Goal: Information Seeking & Learning: Learn about a topic

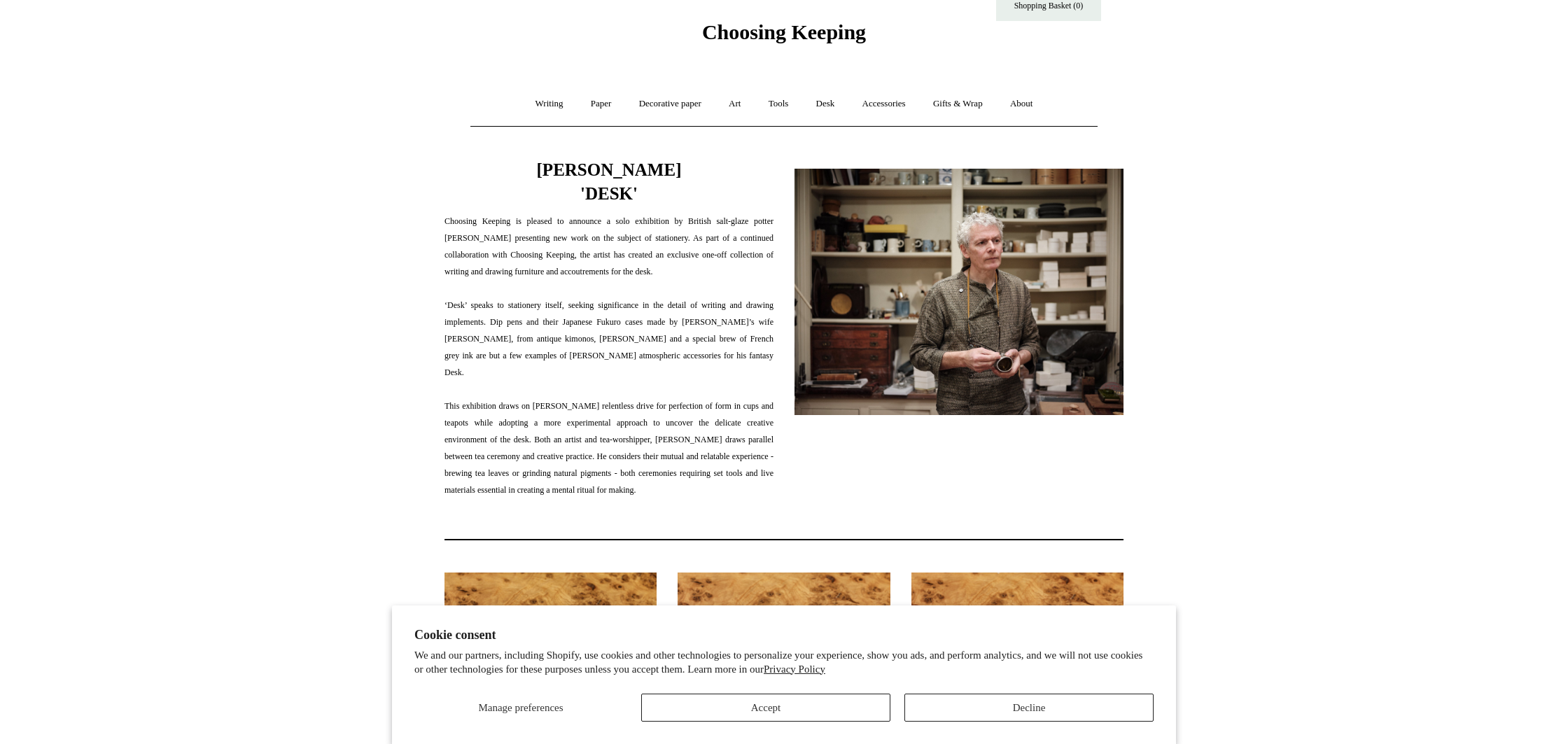
scroll to position [48, 0]
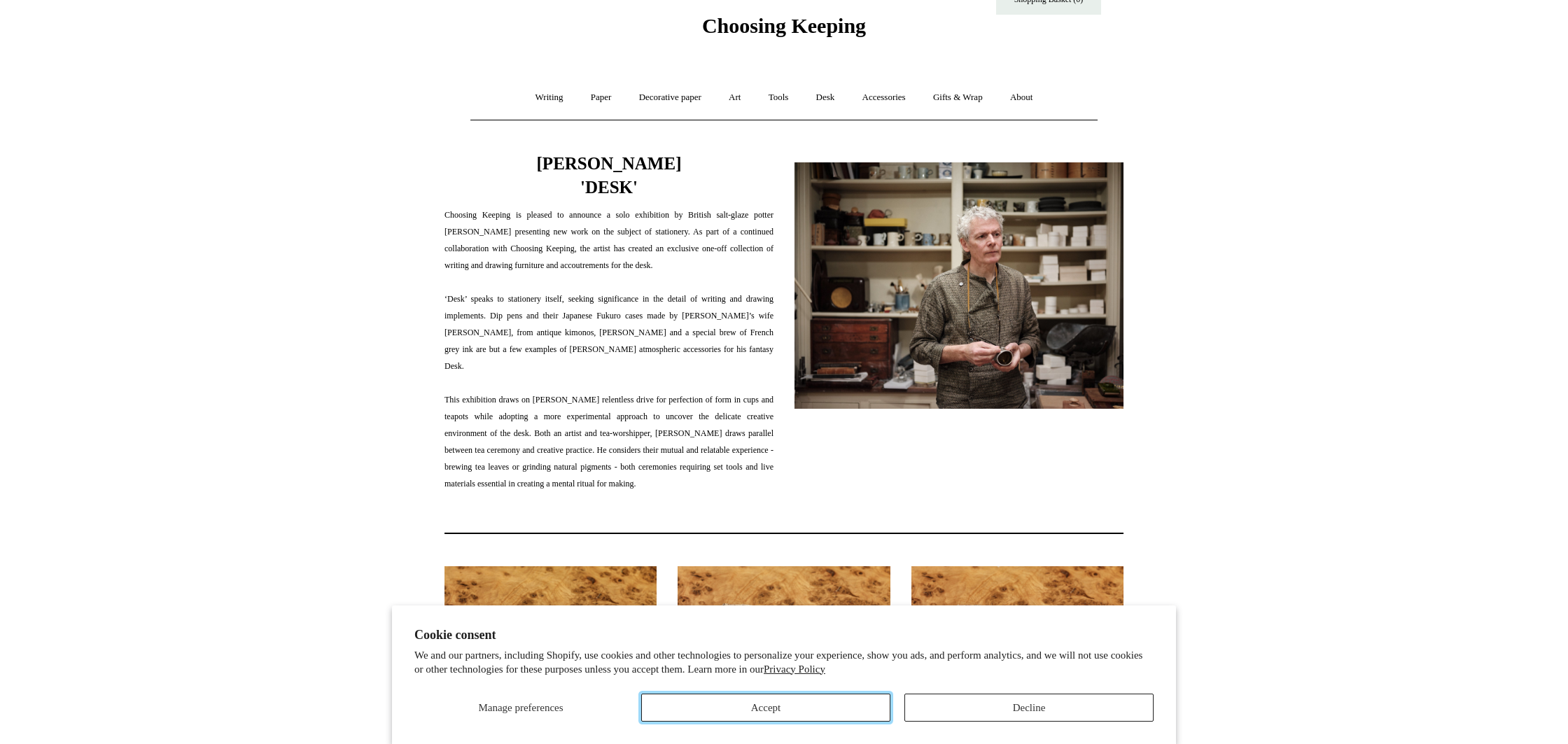
click at [783, 721] on button "Accept" at bounding box center [765, 708] width 249 height 28
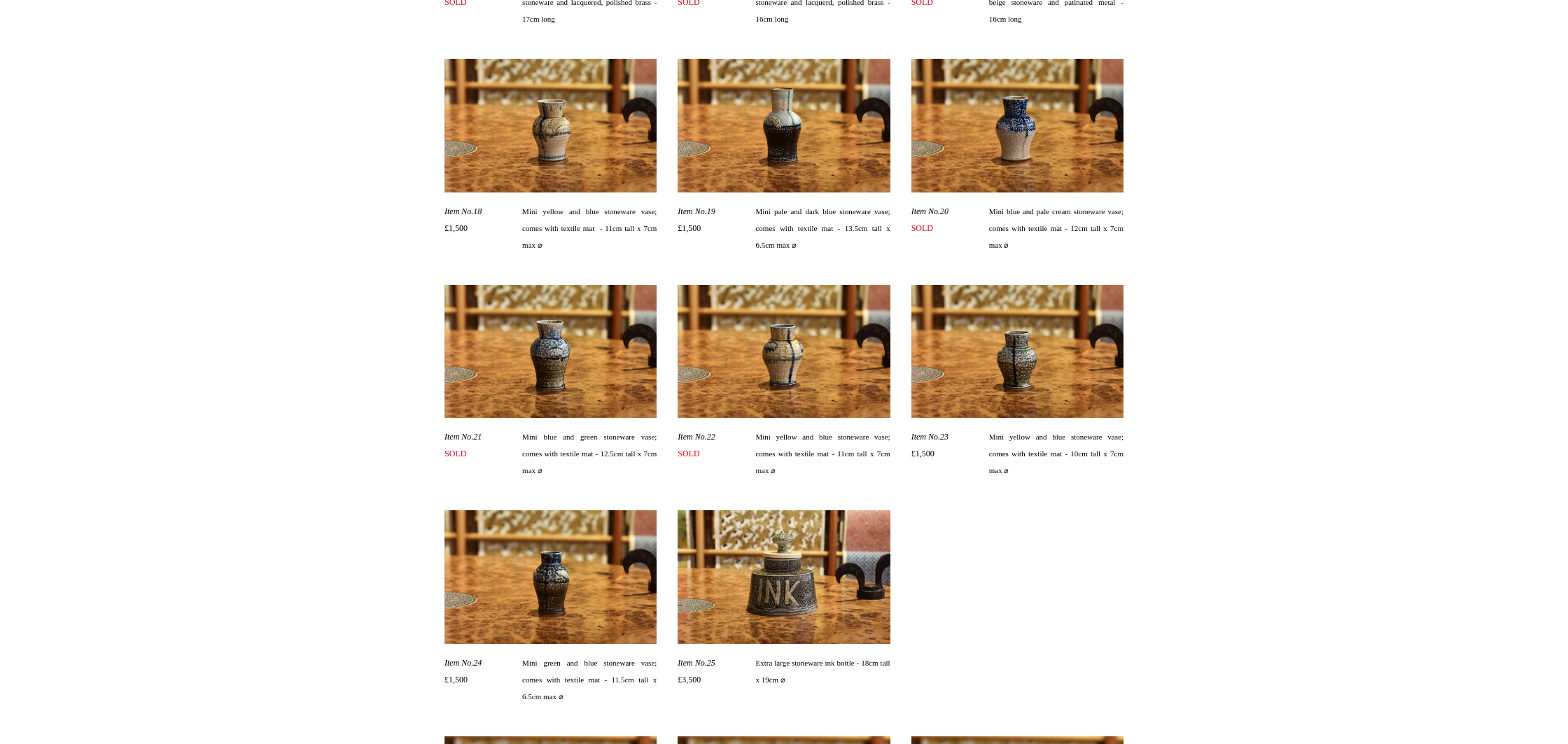
scroll to position [1843, 0]
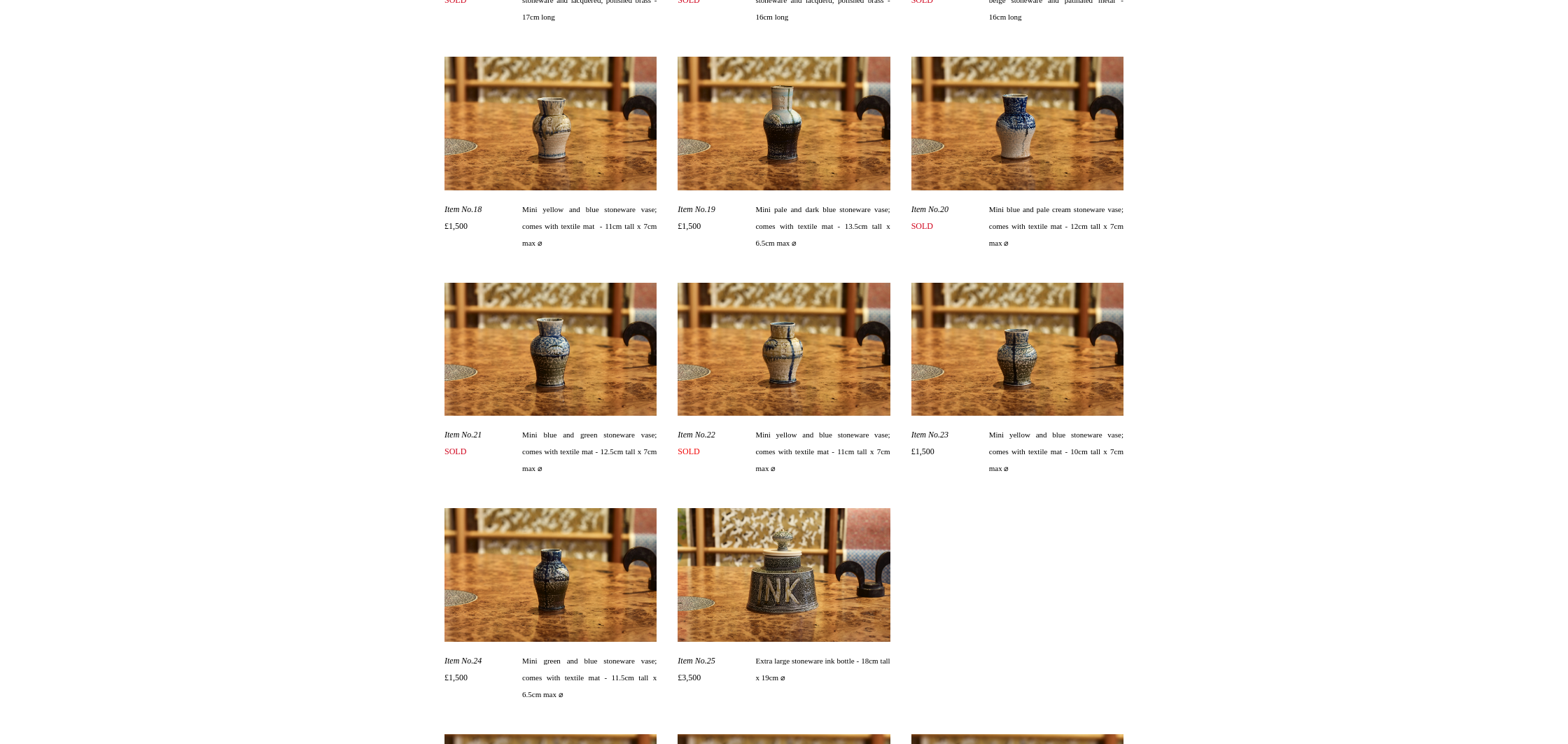
click at [587, 117] on img at bounding box center [550, 123] width 212 height 133
click at [469, 204] on span "Item No.18" at bounding box center [464, 209] width 37 height 10
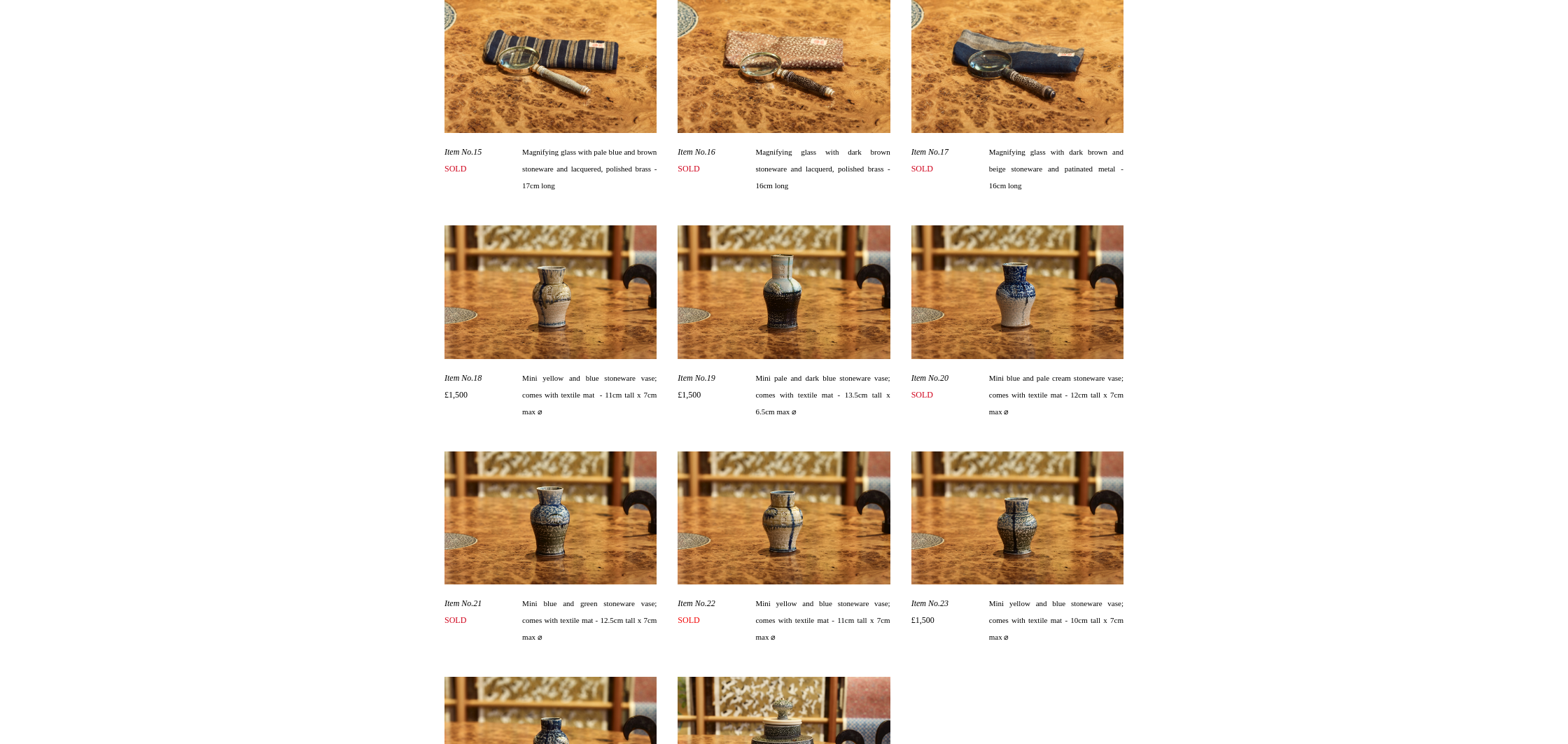
scroll to position [1684, 0]
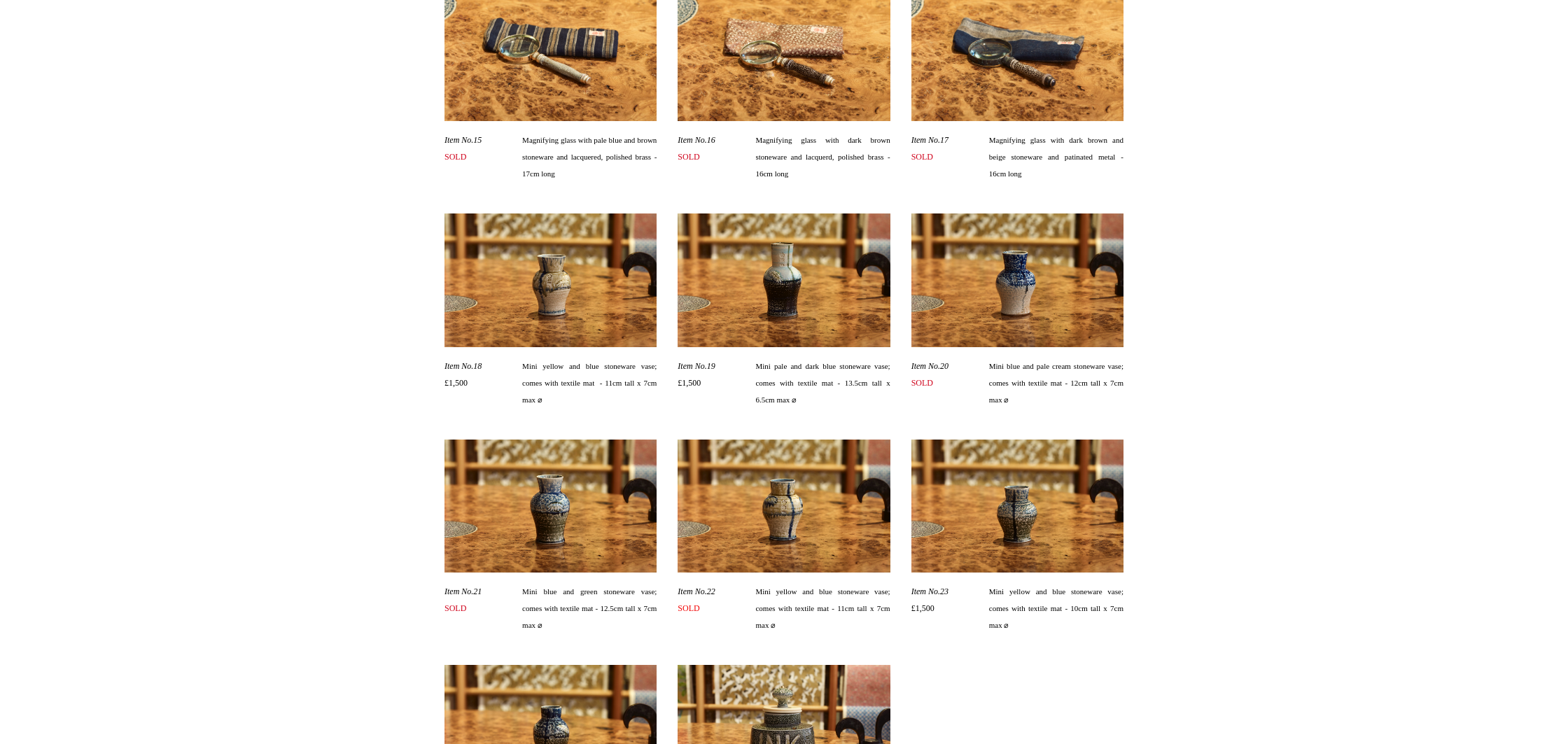
click at [565, 371] on span "Mini yellow and blue stoneware vase; comes with textile mat - 11cm tall x 7cm m…" at bounding box center [590, 382] width 134 height 50
click at [614, 369] on span "Mini yellow and blue stoneware vase; comes with textile mat - 11cm tall x 7cm m…" at bounding box center [590, 382] width 134 height 50
click at [585, 304] on img at bounding box center [550, 280] width 212 height 133
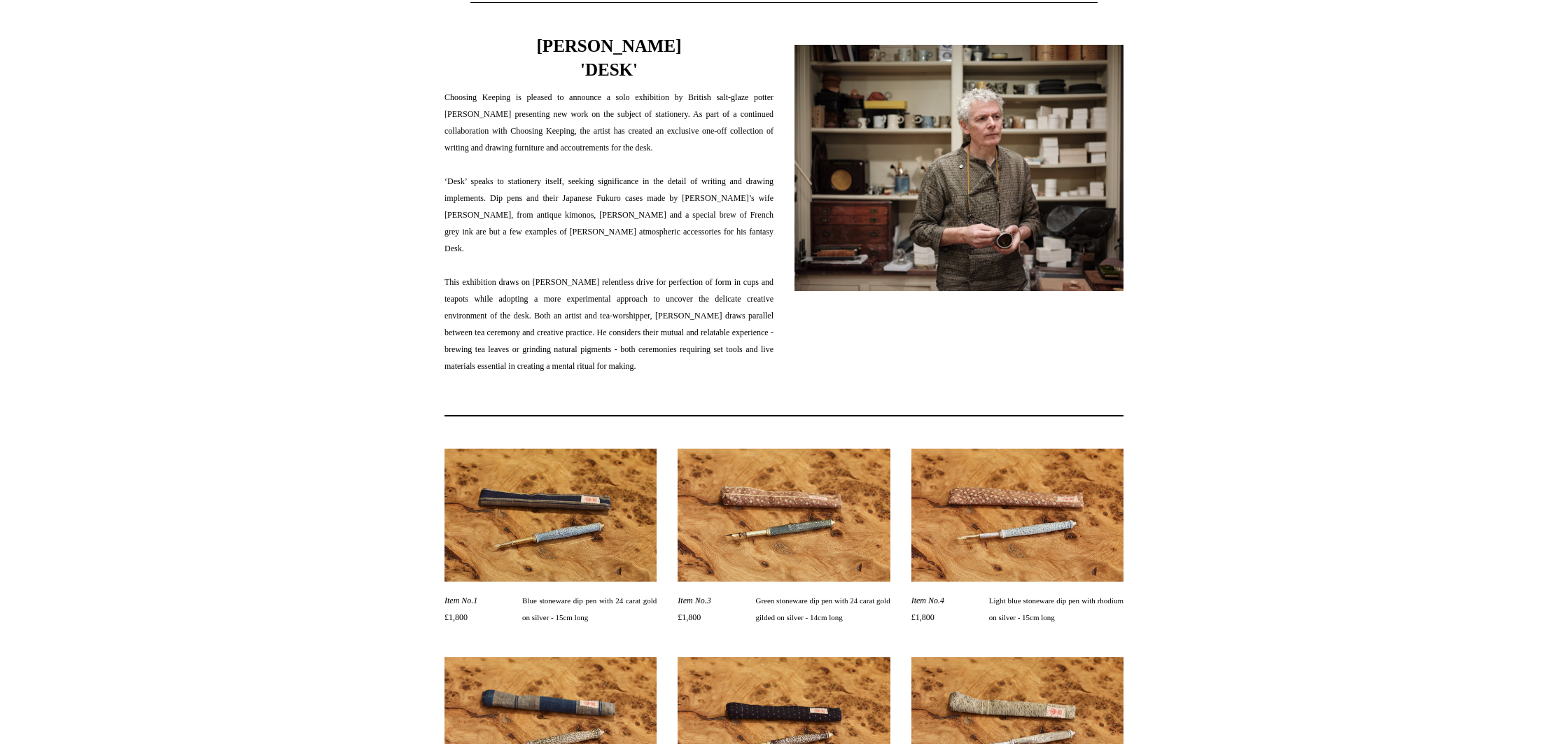
scroll to position [0, 0]
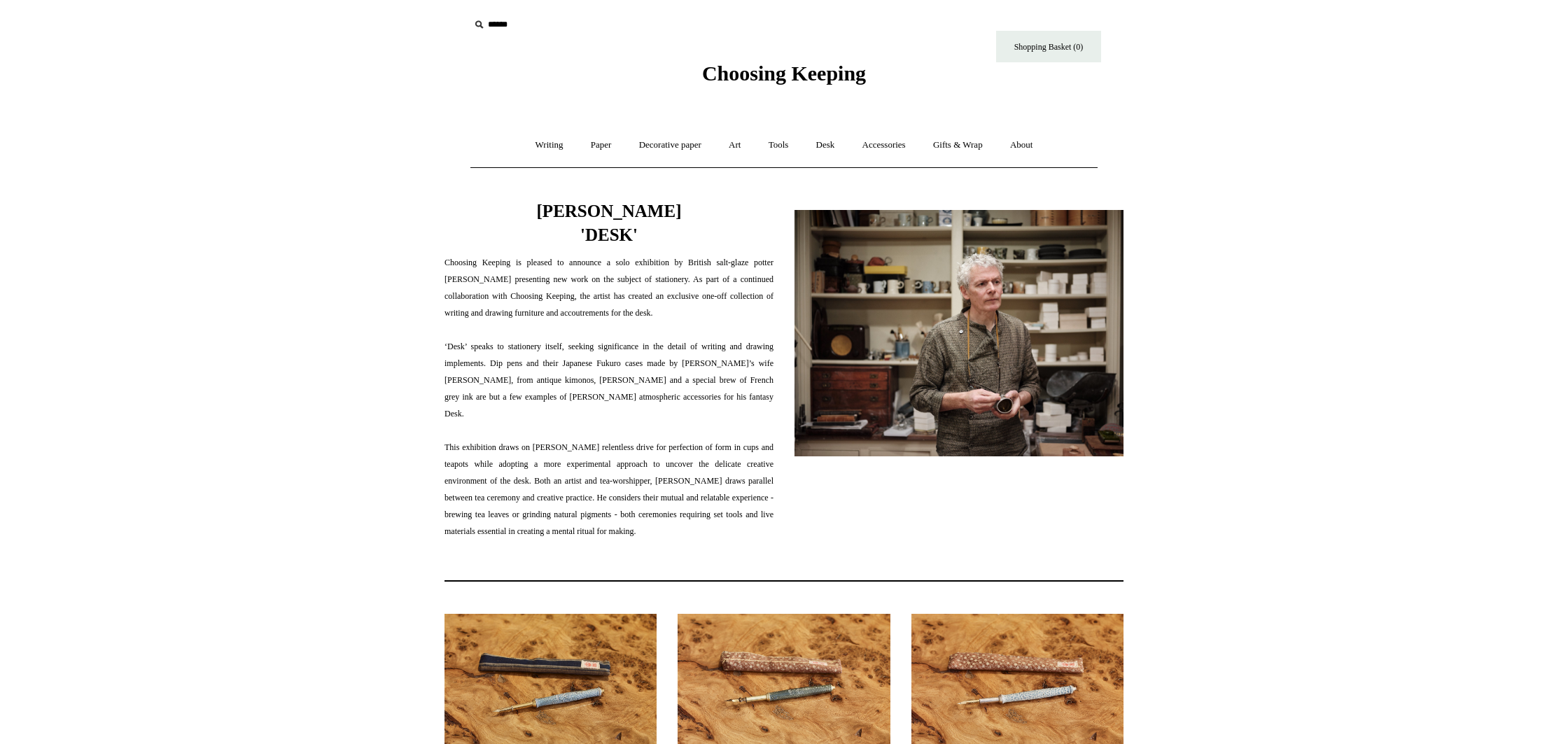
click at [500, 21] on input "text" at bounding box center [556, 25] width 173 height 26
type input "**********"
click at [622, 12] on input "*" at bounding box center [629, 24] width 14 height 24
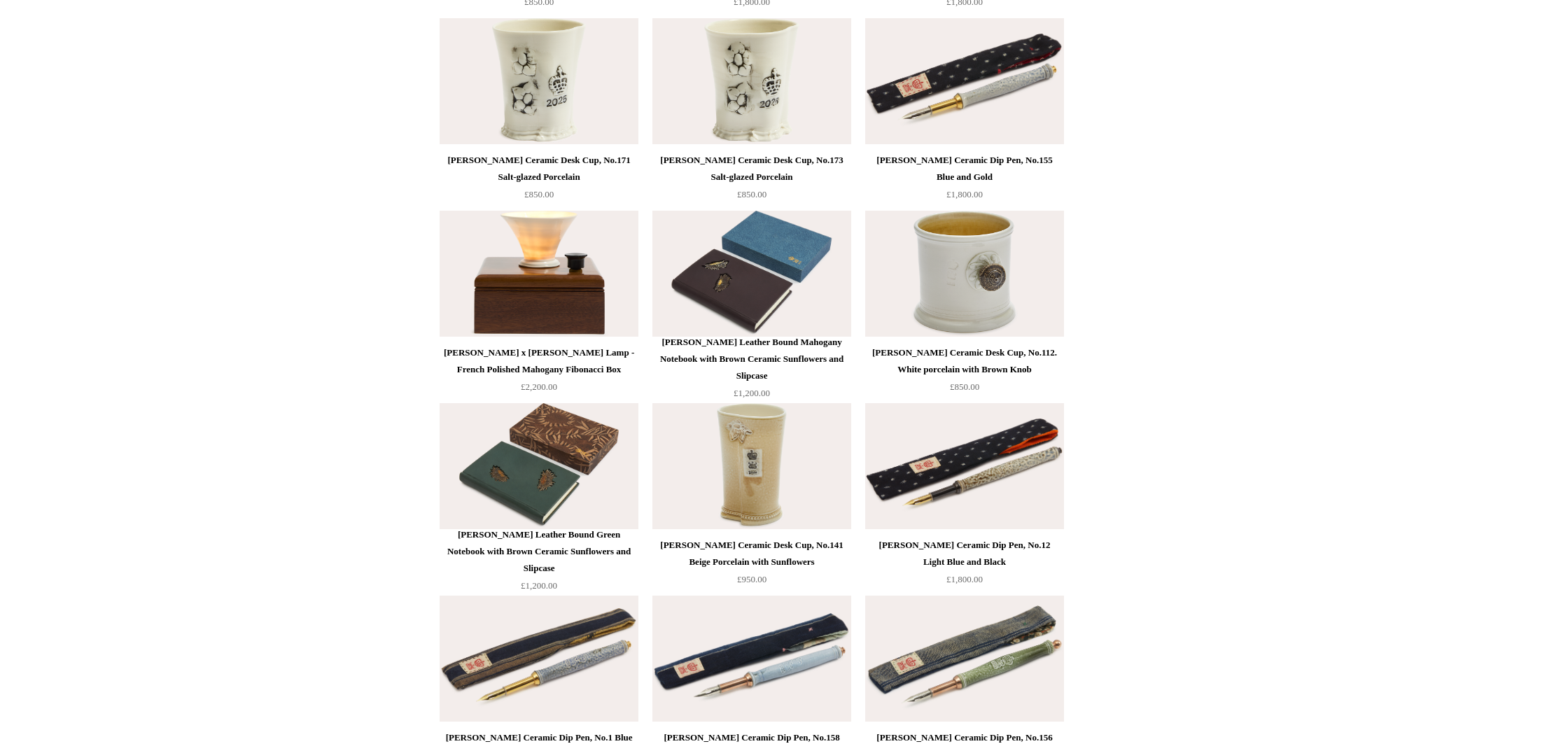
scroll to position [2395, 0]
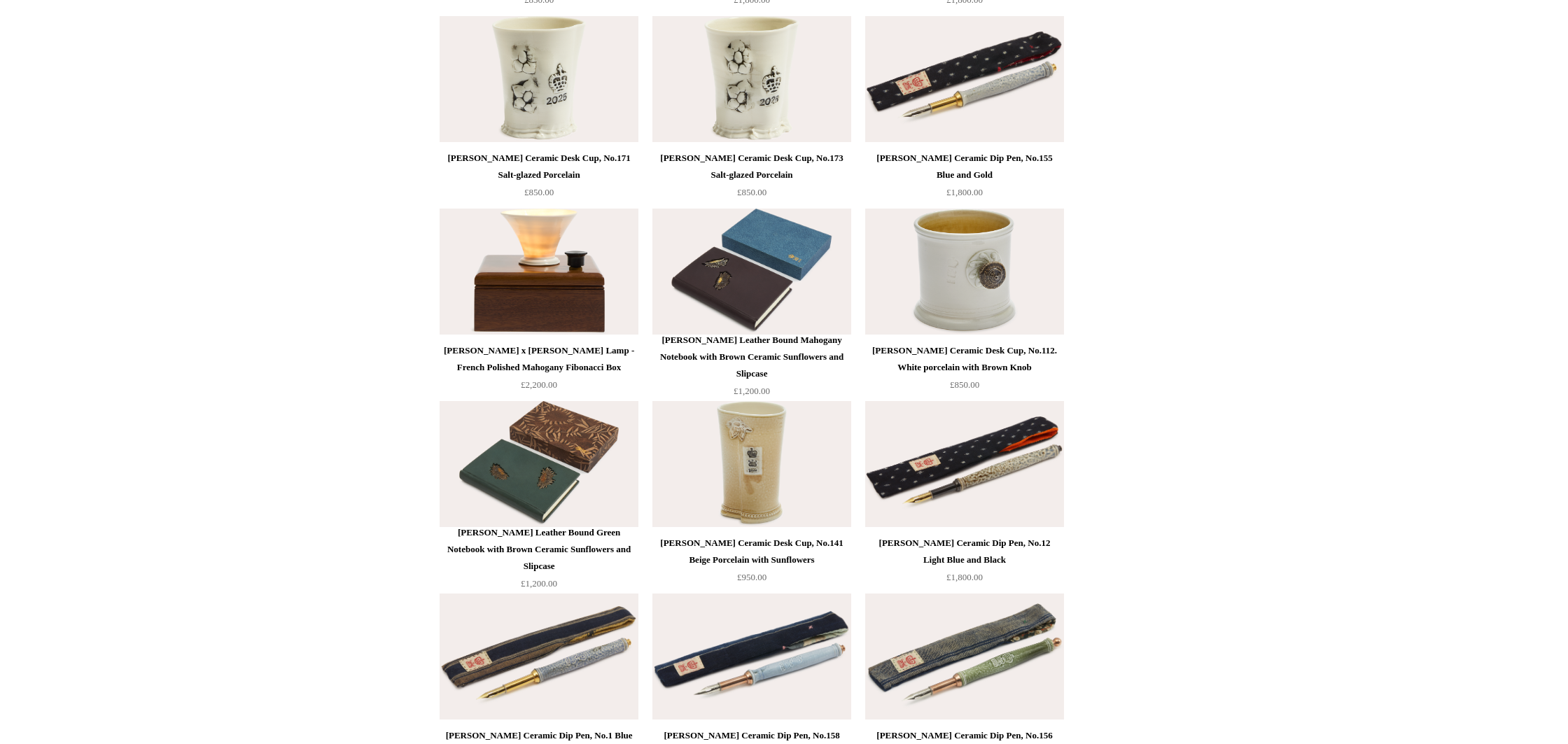
click at [772, 298] on img at bounding box center [751, 271] width 199 height 126
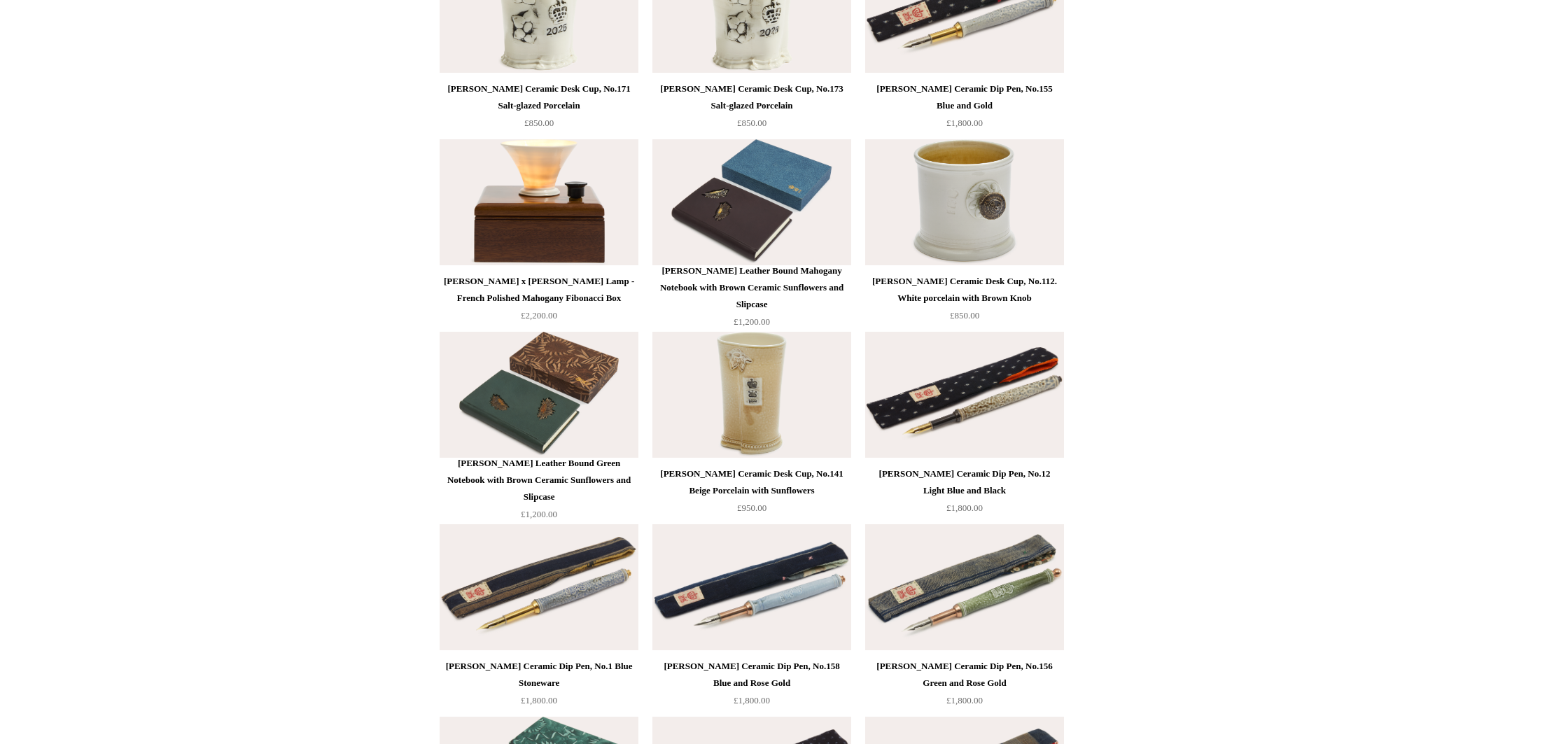
scroll to position [2482, 0]
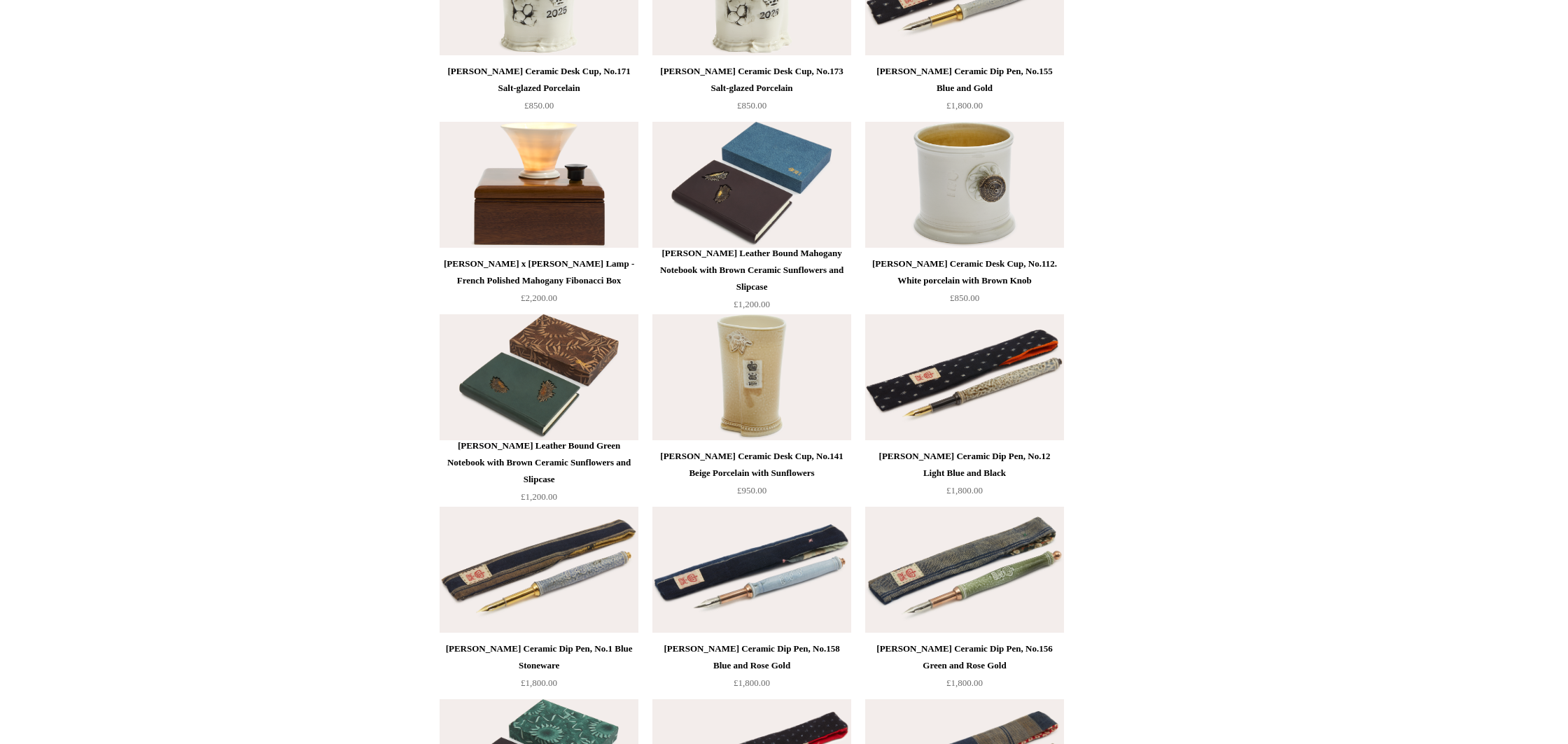
click at [554, 359] on img at bounding box center [538, 377] width 199 height 126
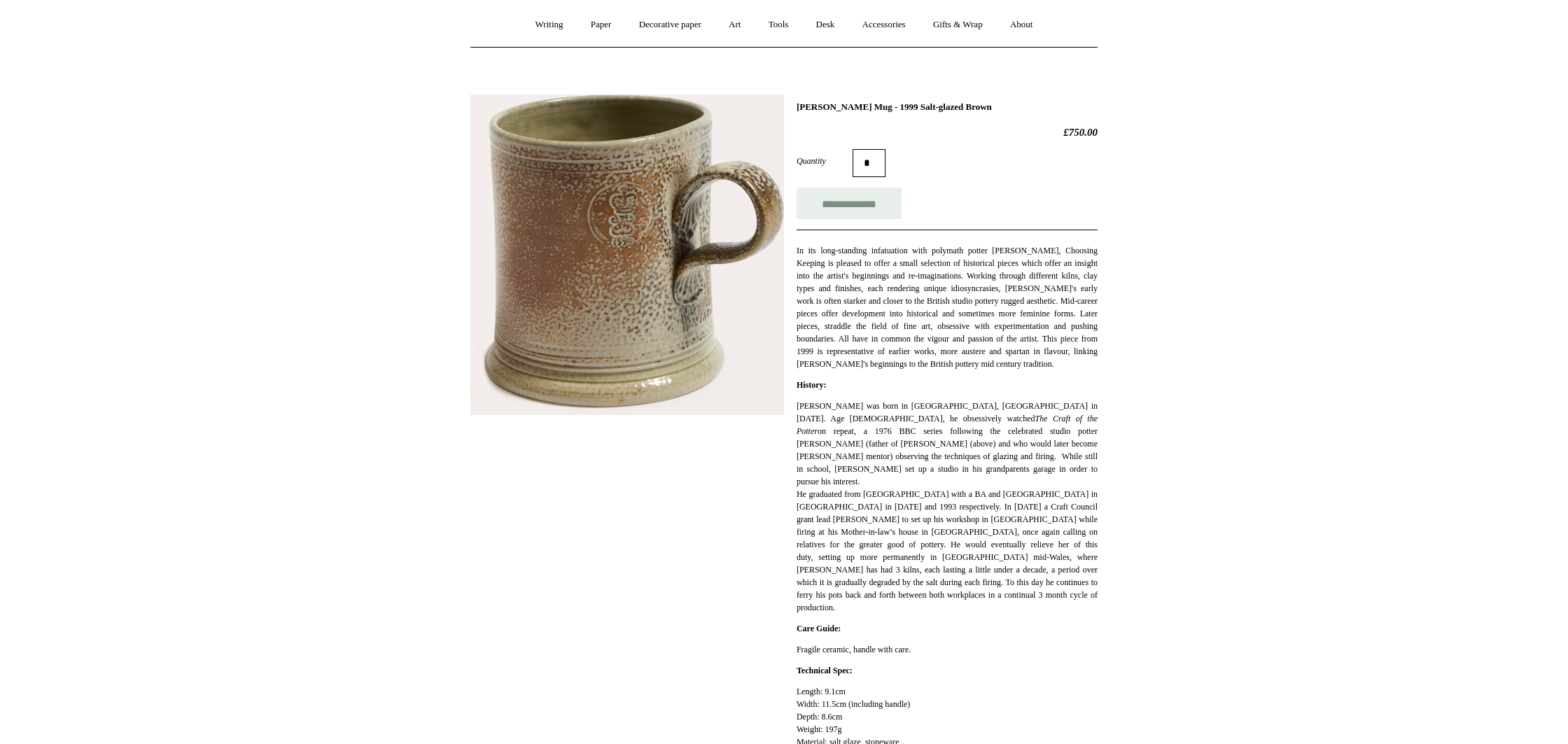
scroll to position [147, 0]
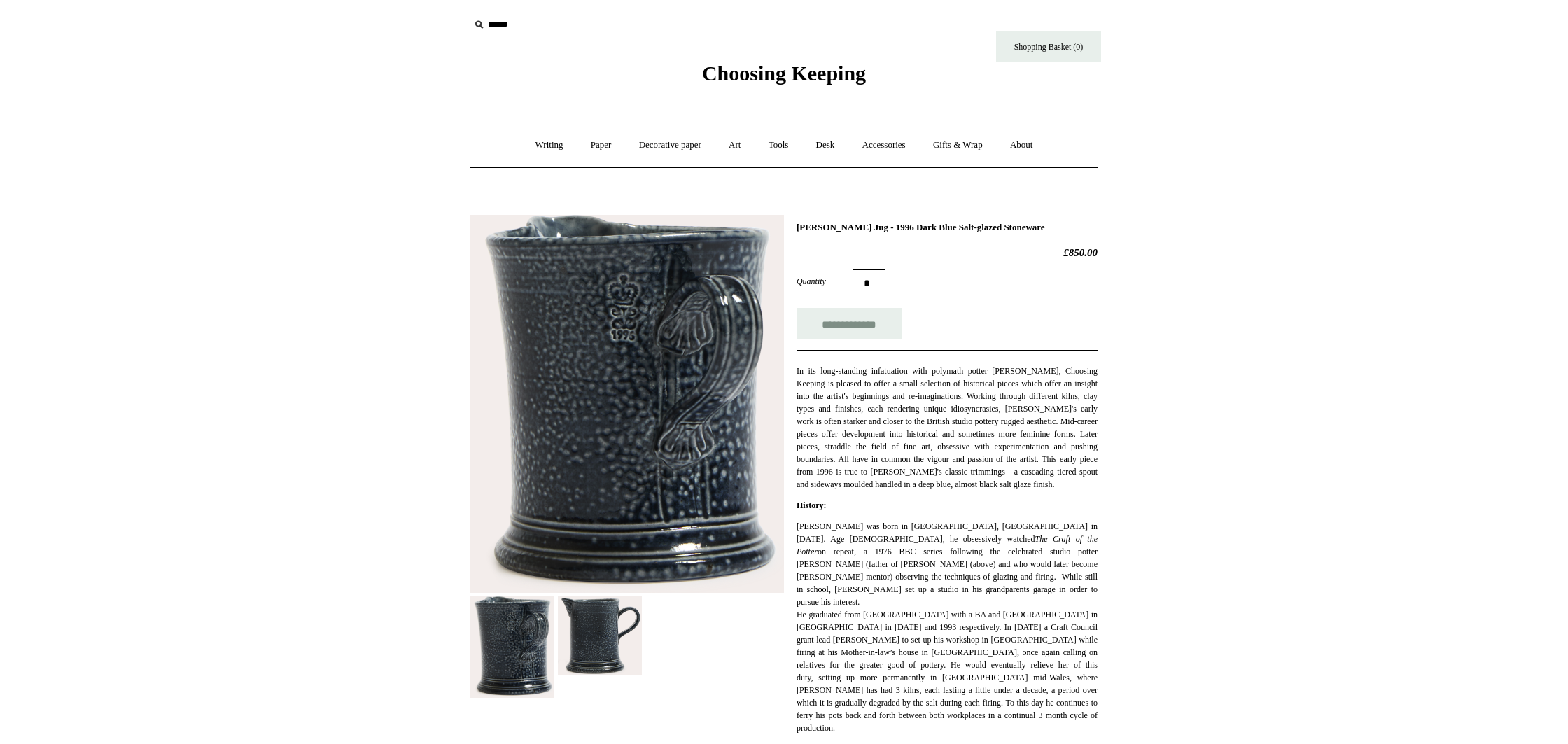
click at [598, 649] on img at bounding box center [600, 635] width 84 height 78
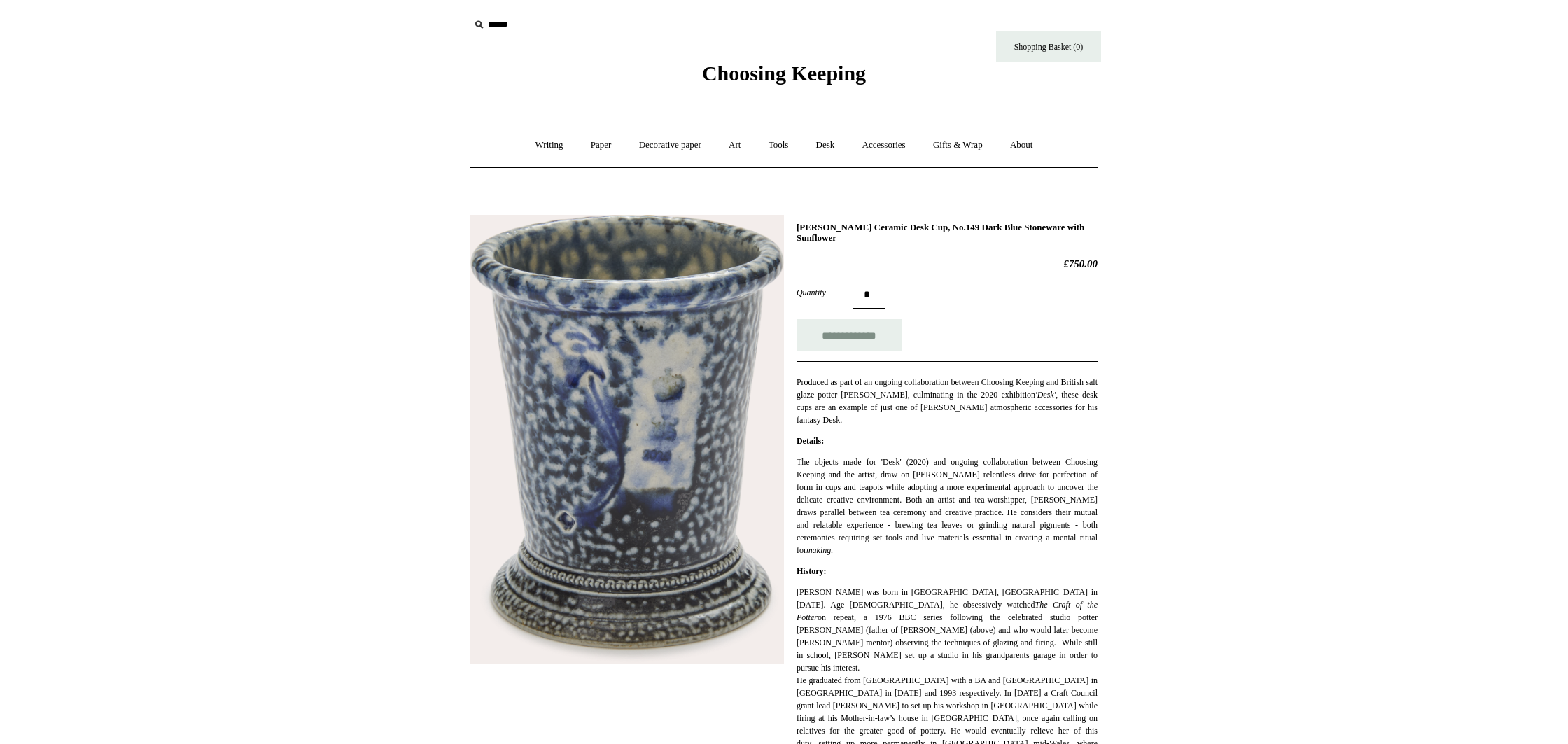
scroll to position [1, 0]
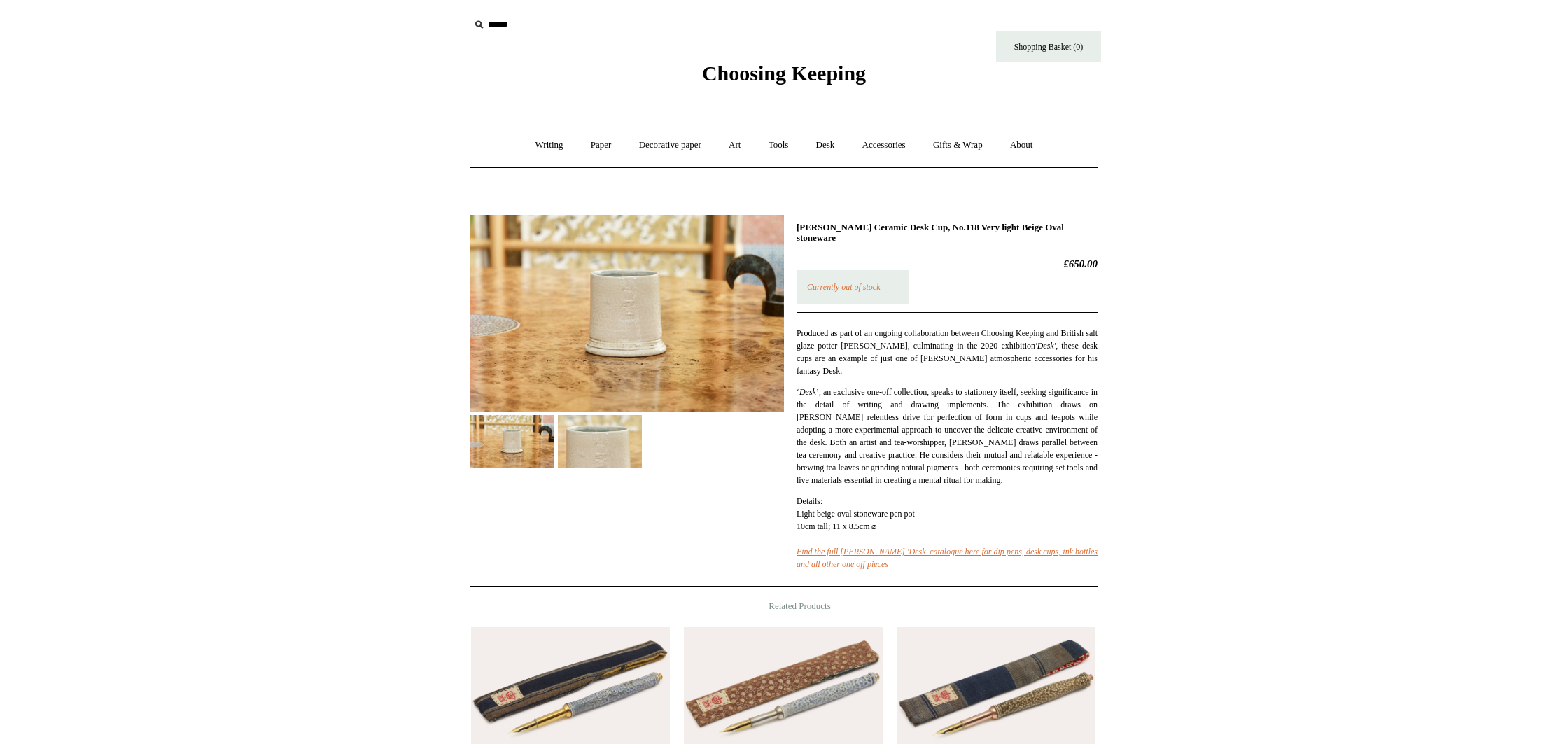
click at [602, 440] on img at bounding box center [600, 441] width 84 height 52
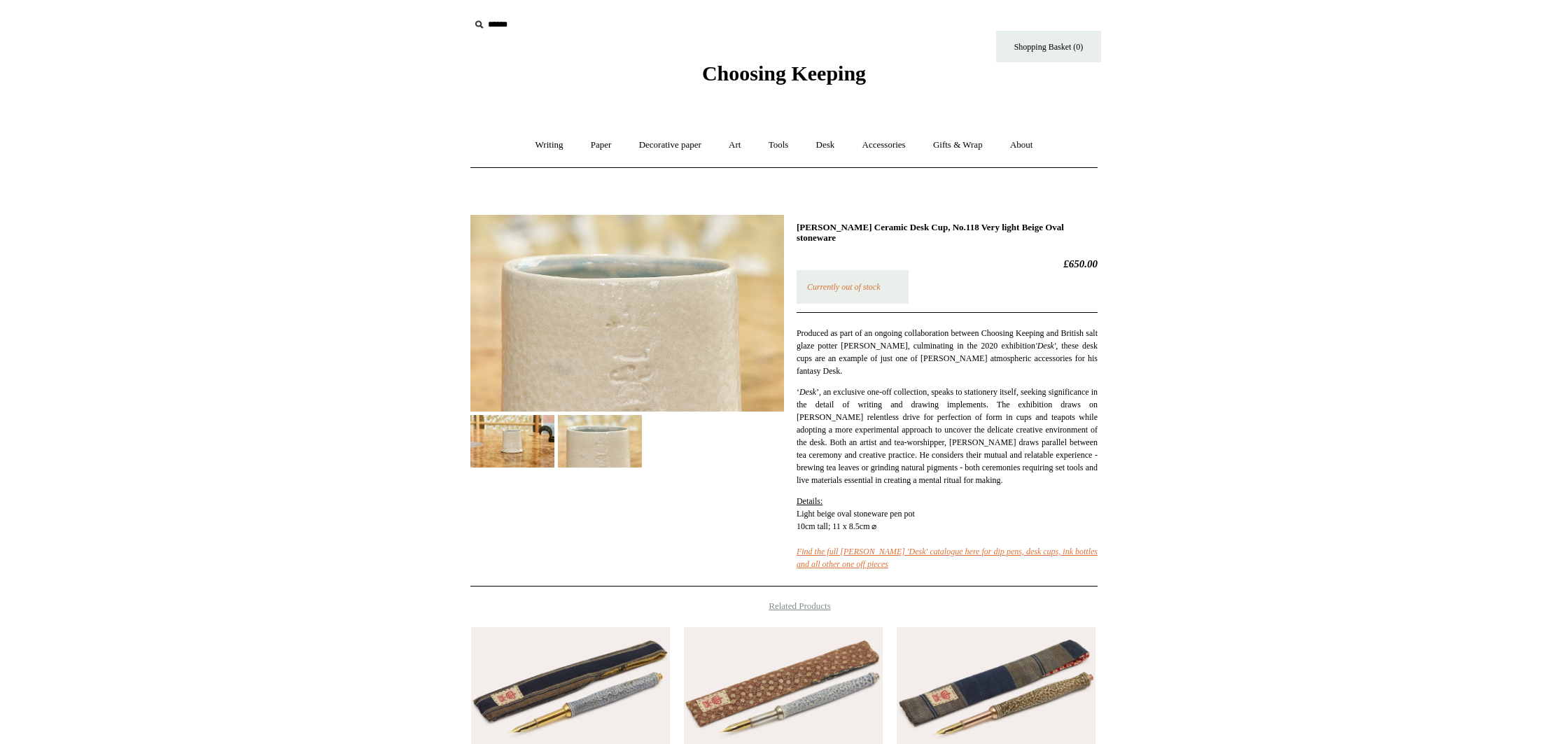
click at [658, 371] on img at bounding box center [627, 312] width 313 height 197
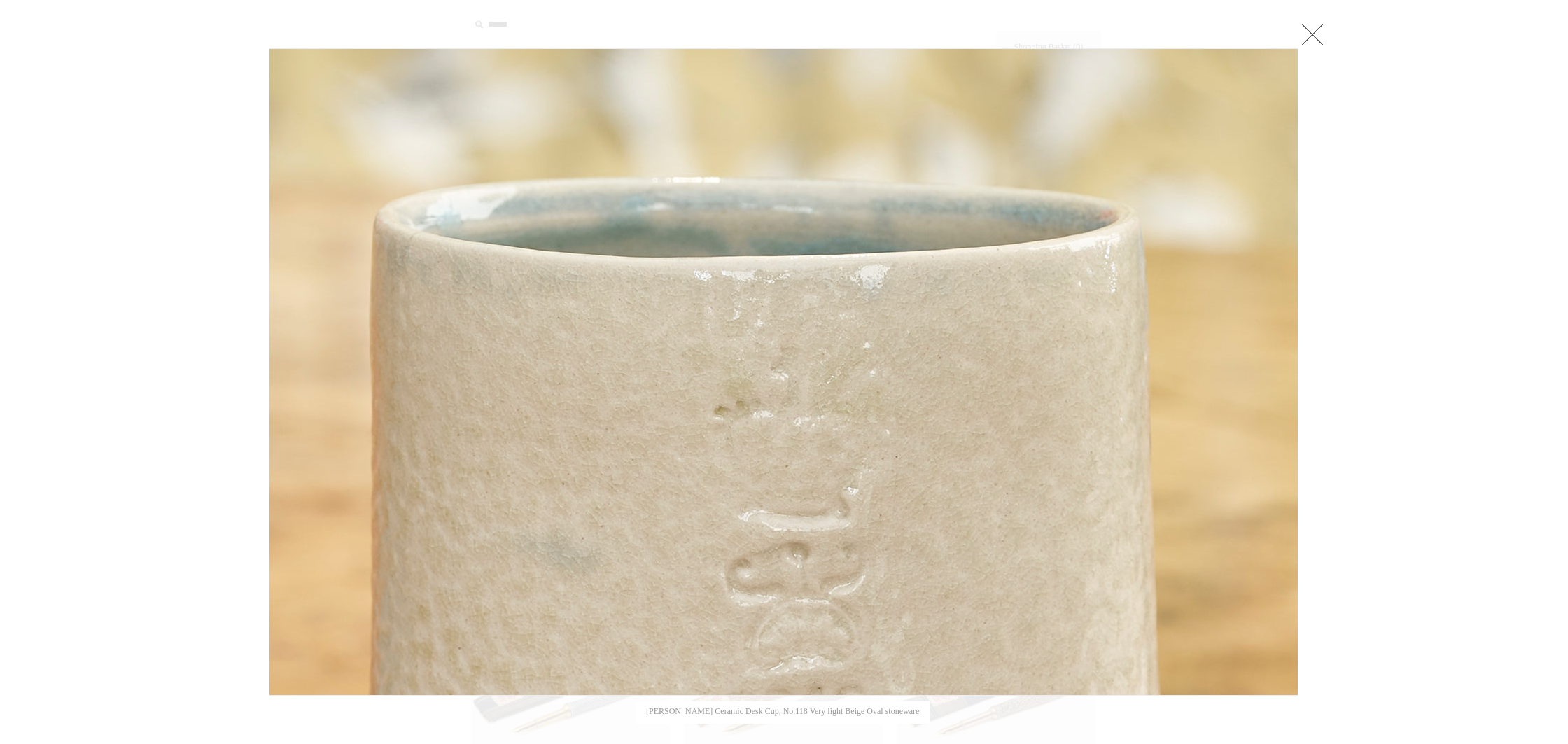
click at [1379, 348] on div at bounding box center [784, 522] width 1568 height 1044
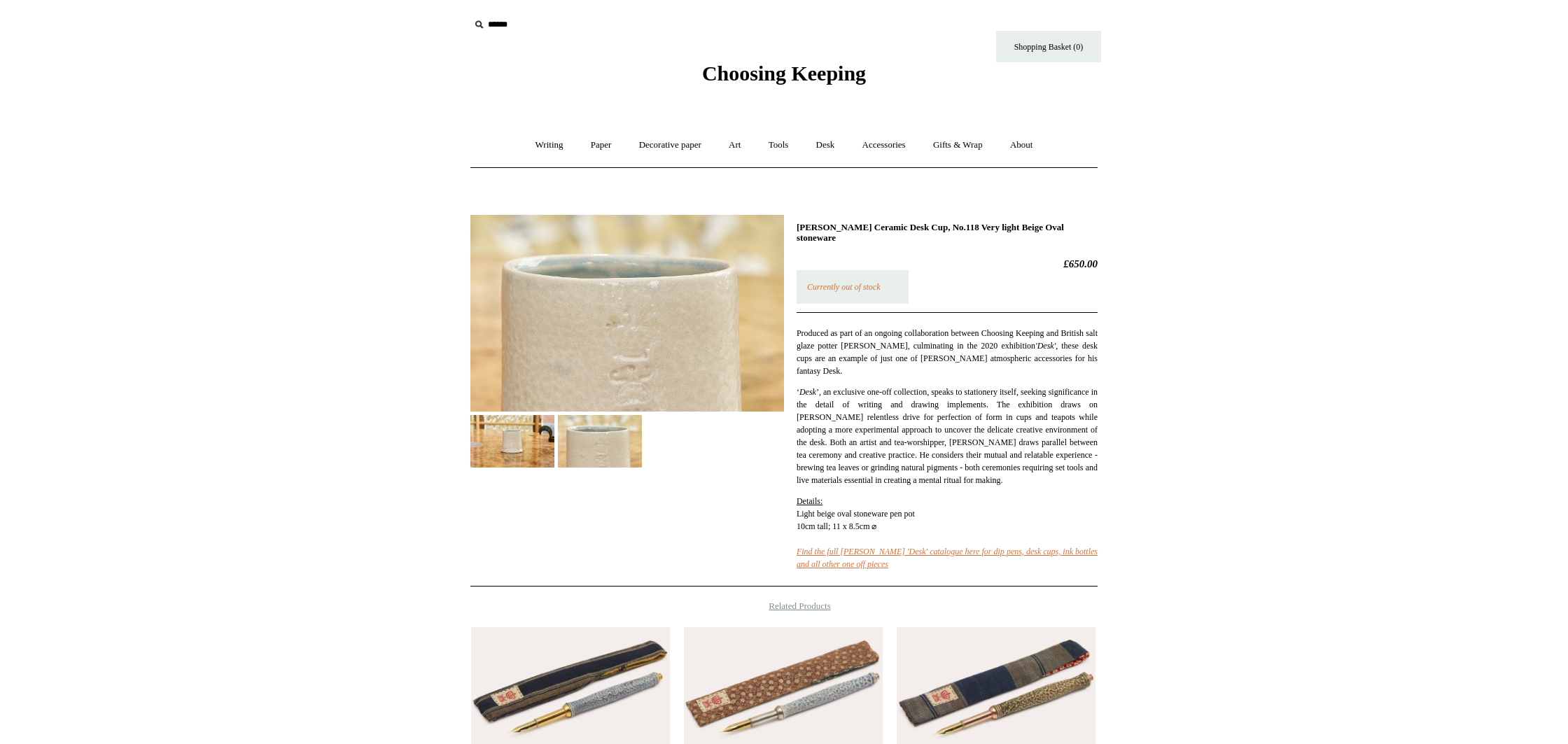
click at [520, 462] on img at bounding box center [512, 441] width 84 height 52
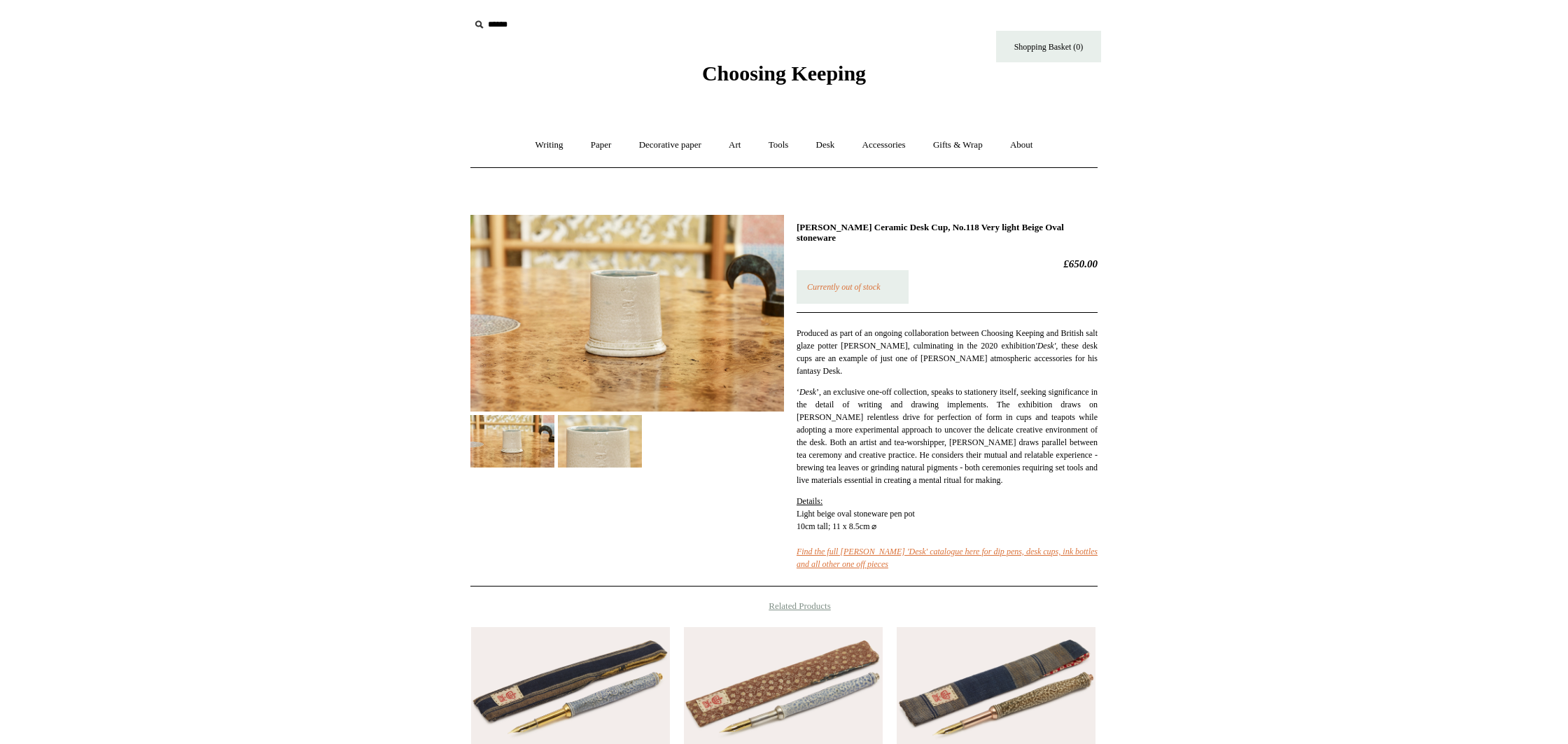
click at [626, 324] on img at bounding box center [627, 312] width 313 height 197
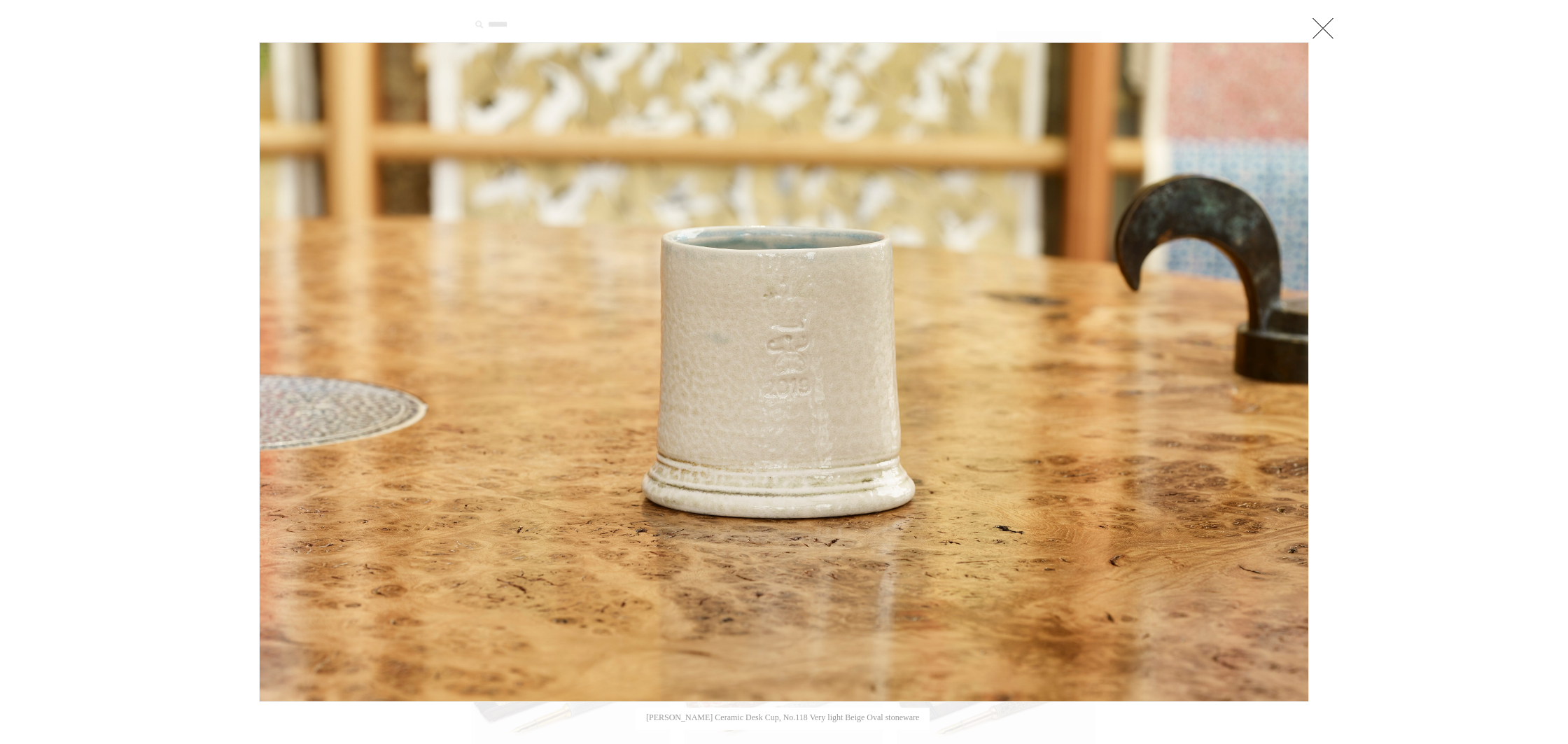
click at [1325, 30] on link at bounding box center [1323, 28] width 28 height 28
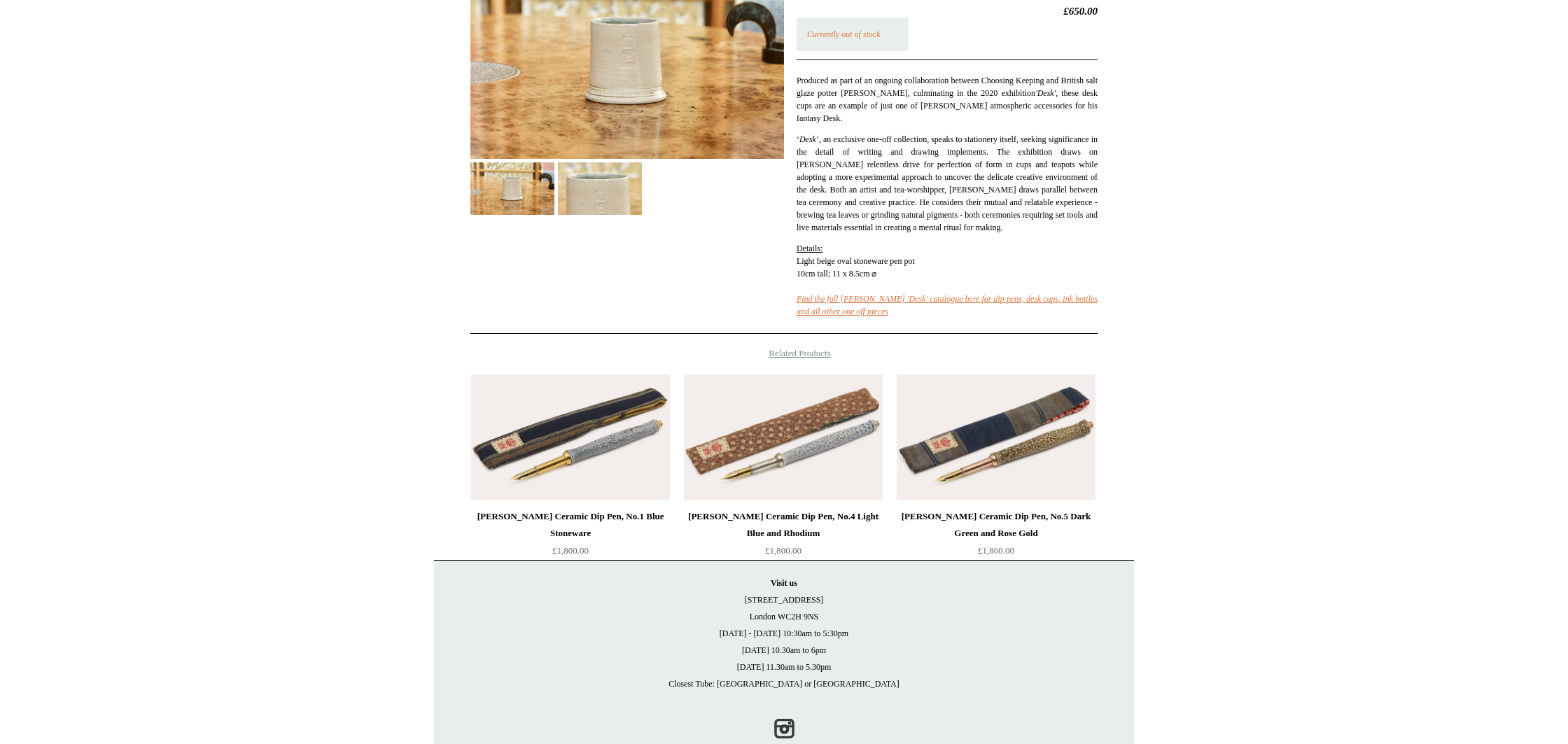
scroll to position [292, 0]
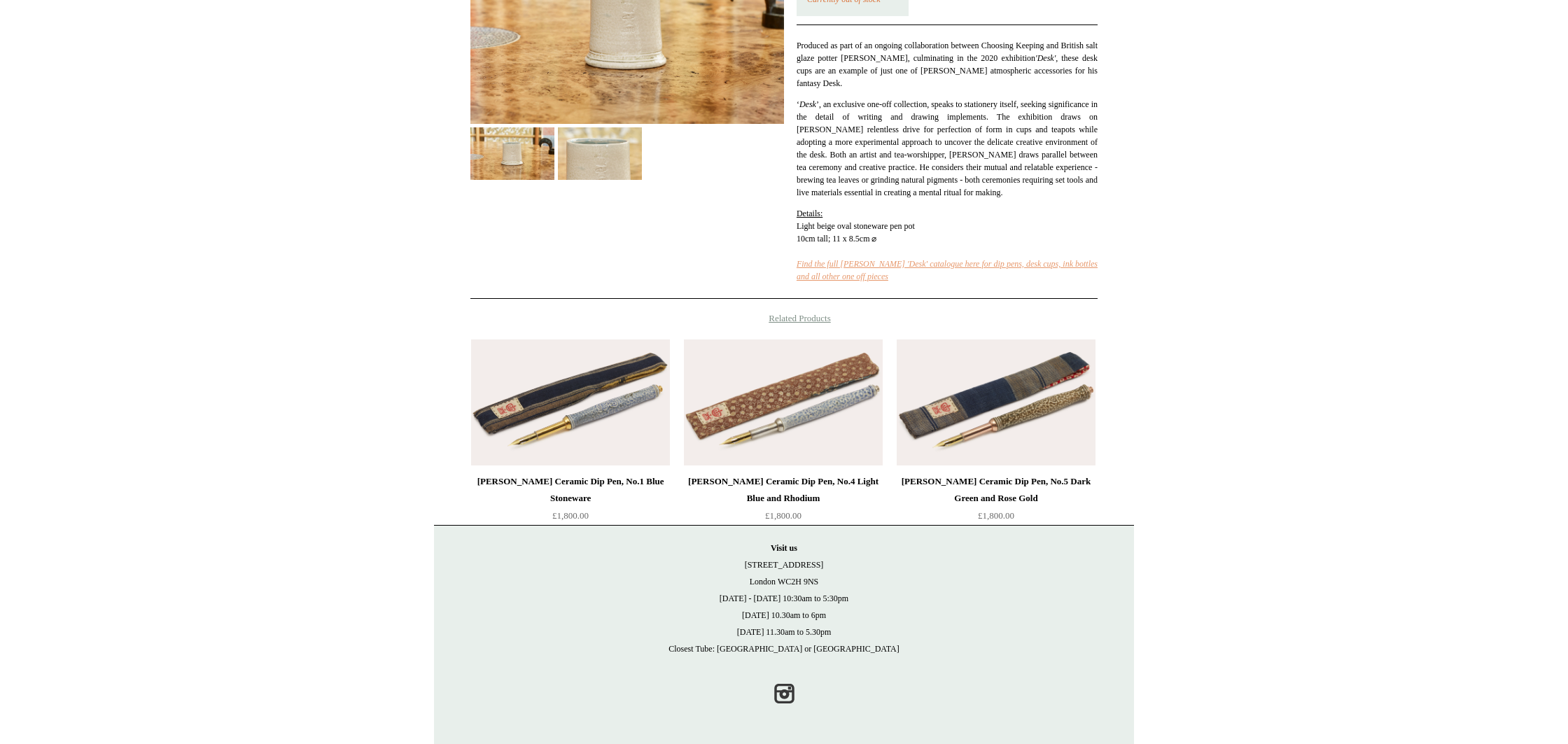
click at [1040, 275] on em "Find the full Steve Harrison 'Desk' catalogue here for dip pens, desk cups, ink…" at bounding box center [947, 270] width 301 height 22
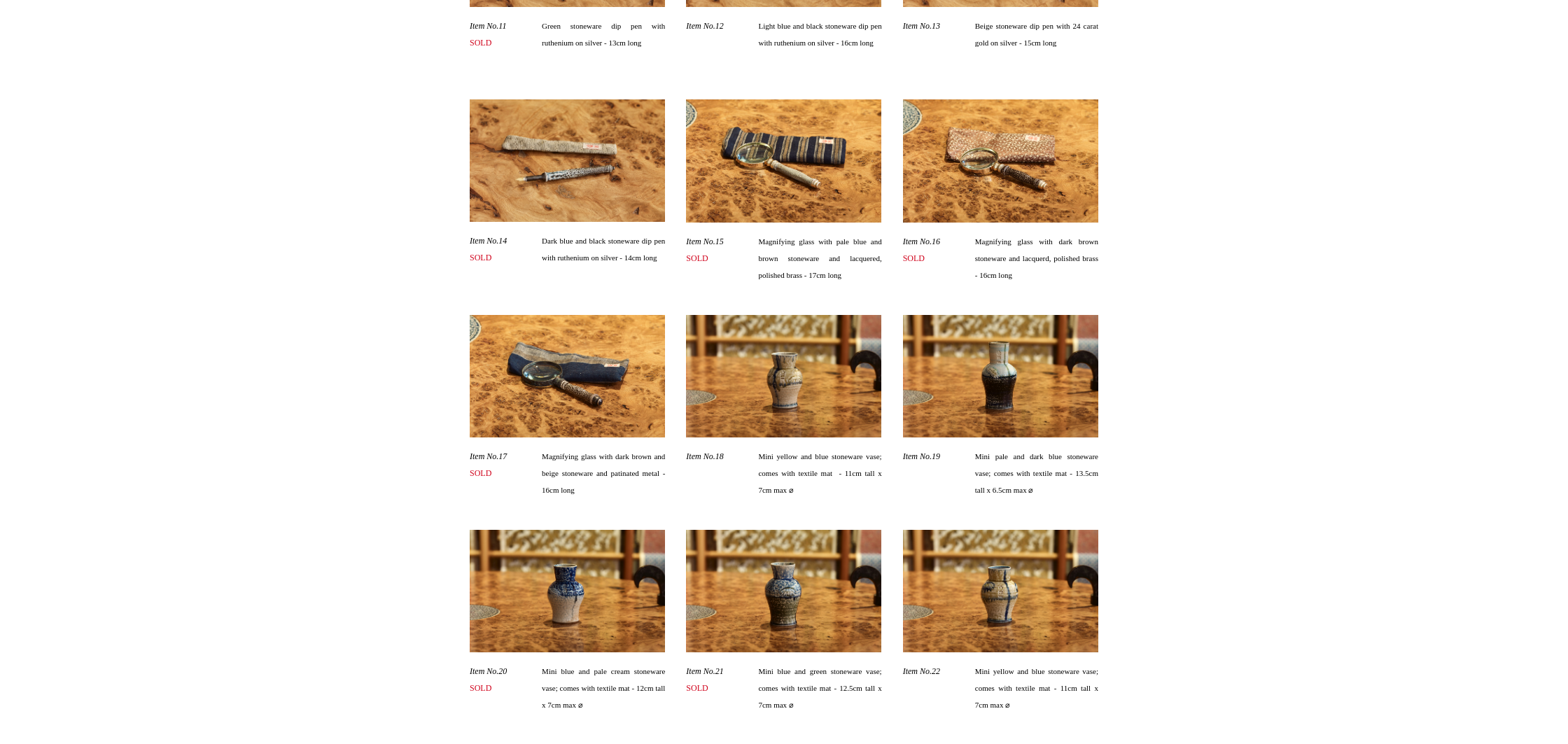
scroll to position [1348, 0]
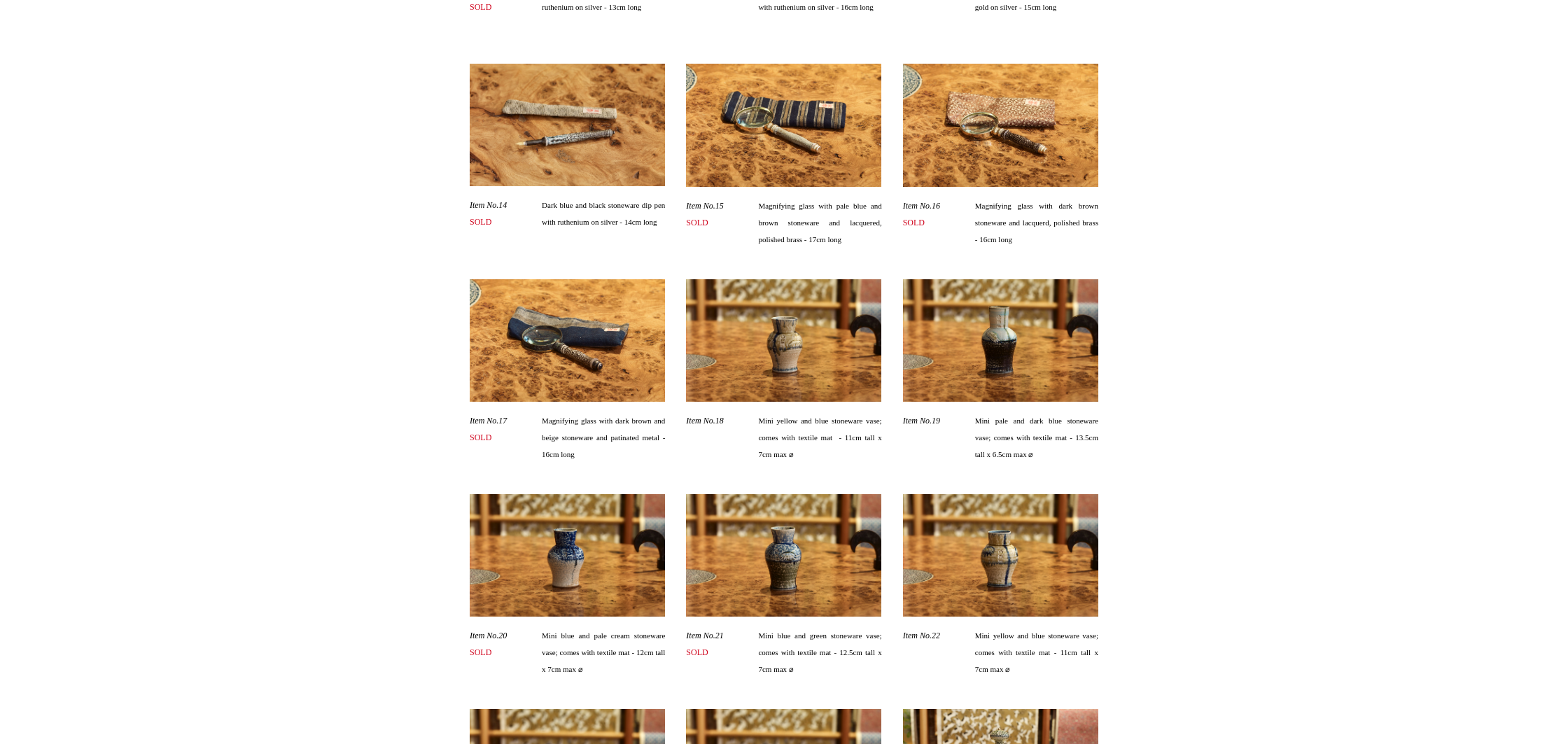
click at [773, 378] on img at bounding box center [783, 339] width 195 height 122
click at [954, 373] on img at bounding box center [1000, 339] width 195 height 122
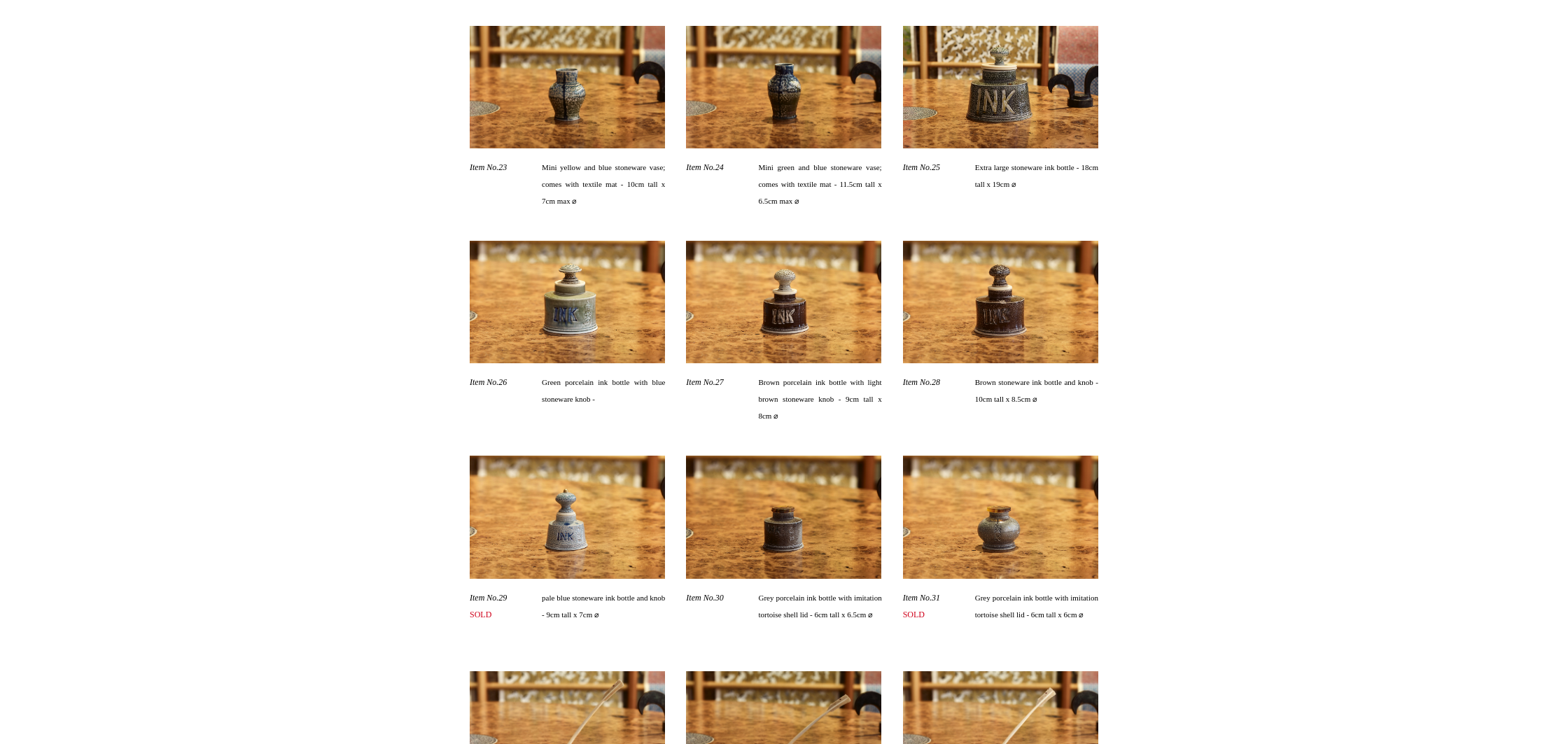
scroll to position [1852, 0]
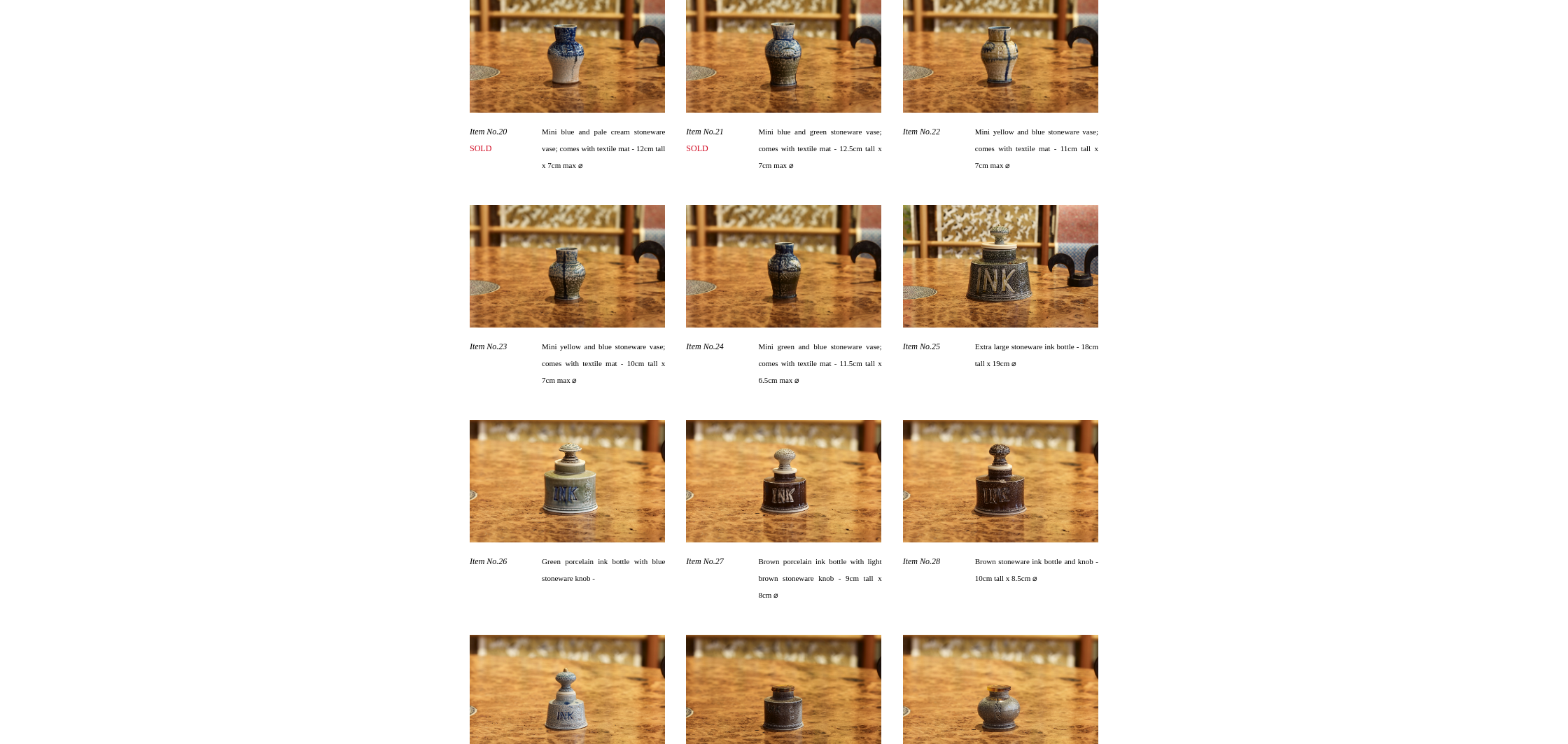
click at [805, 305] on img at bounding box center [783, 266] width 195 height 122
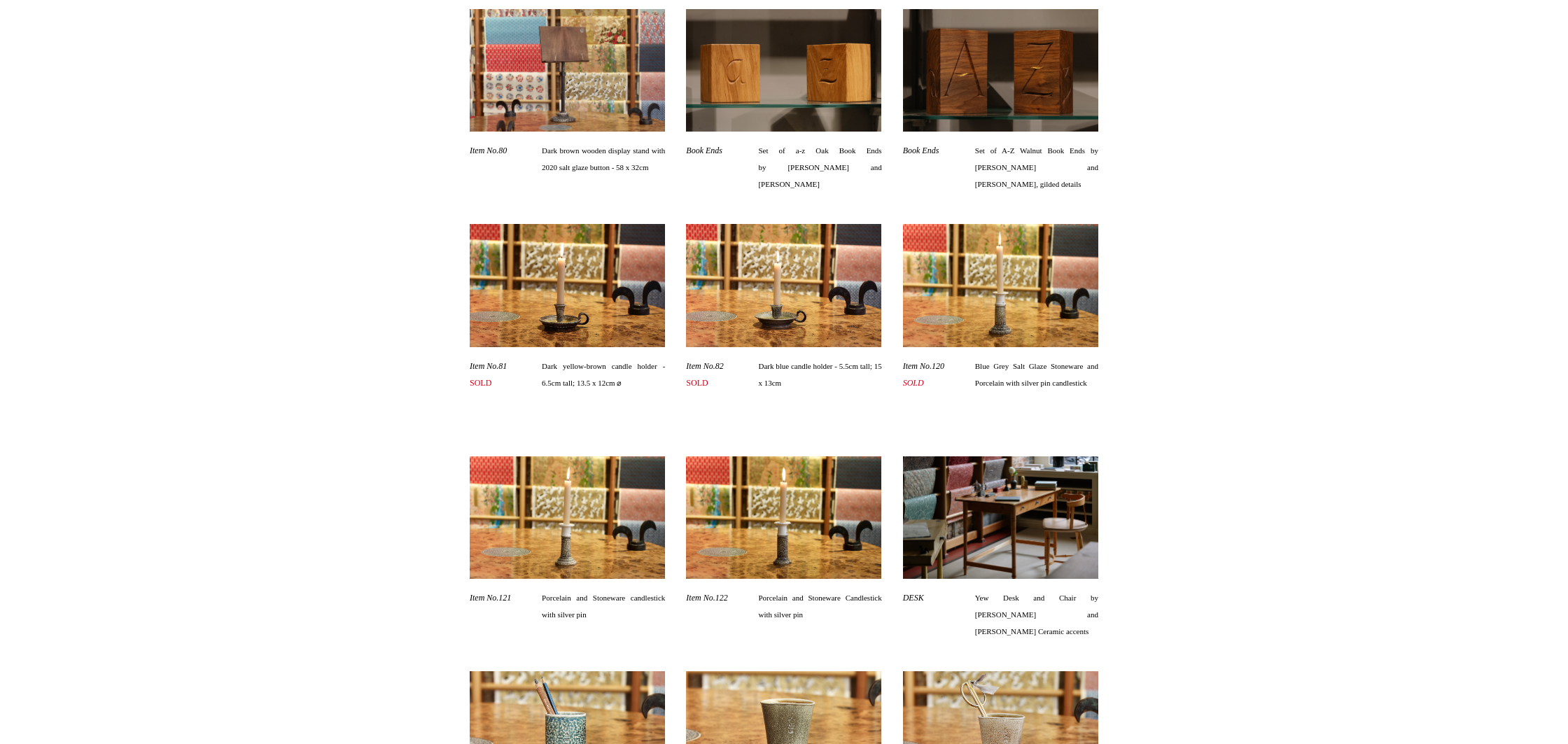
scroll to position [4179, 0]
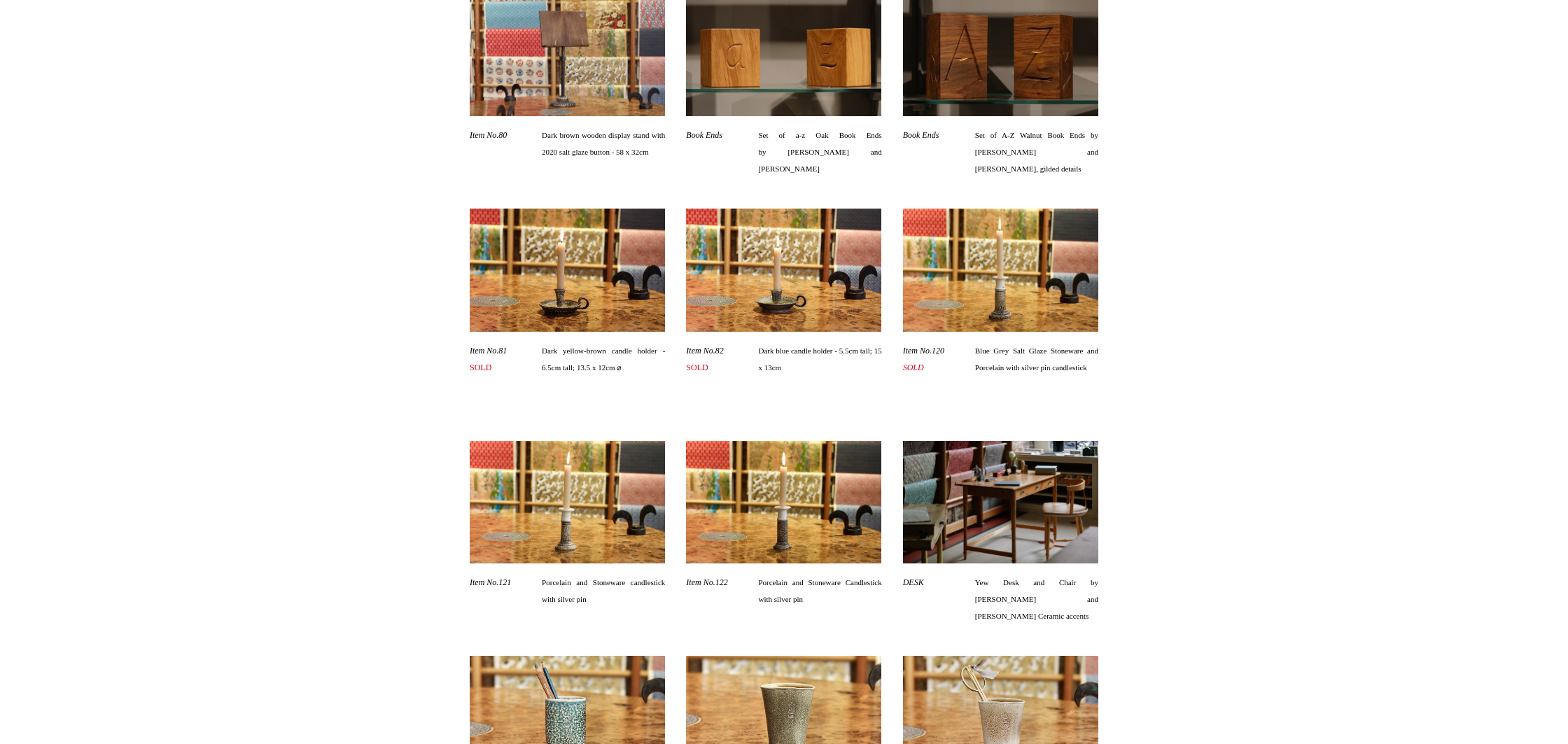
click at [586, 331] on img at bounding box center [567, 269] width 195 height 122
click at [801, 302] on img at bounding box center [783, 269] width 195 height 122
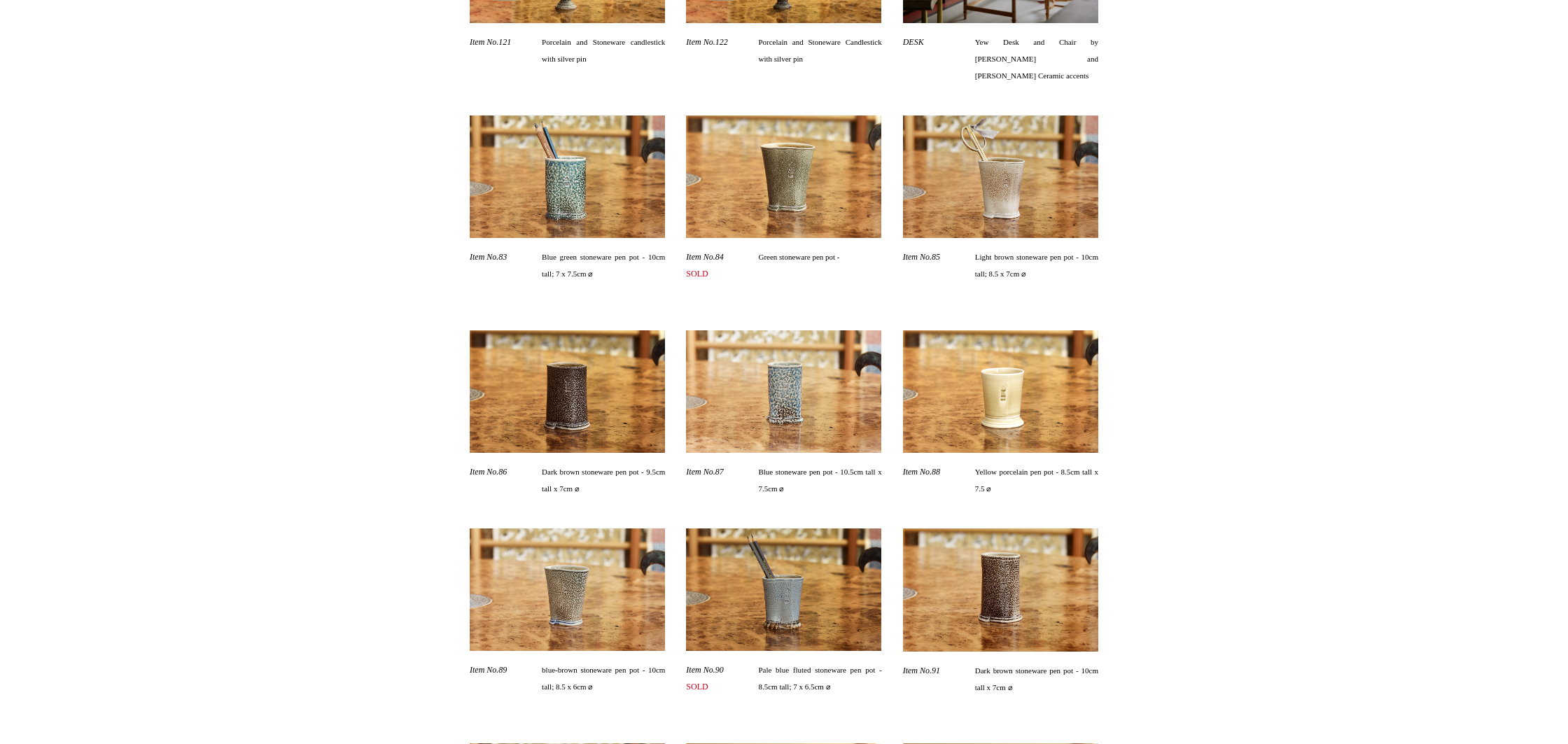
scroll to position [4721, 0]
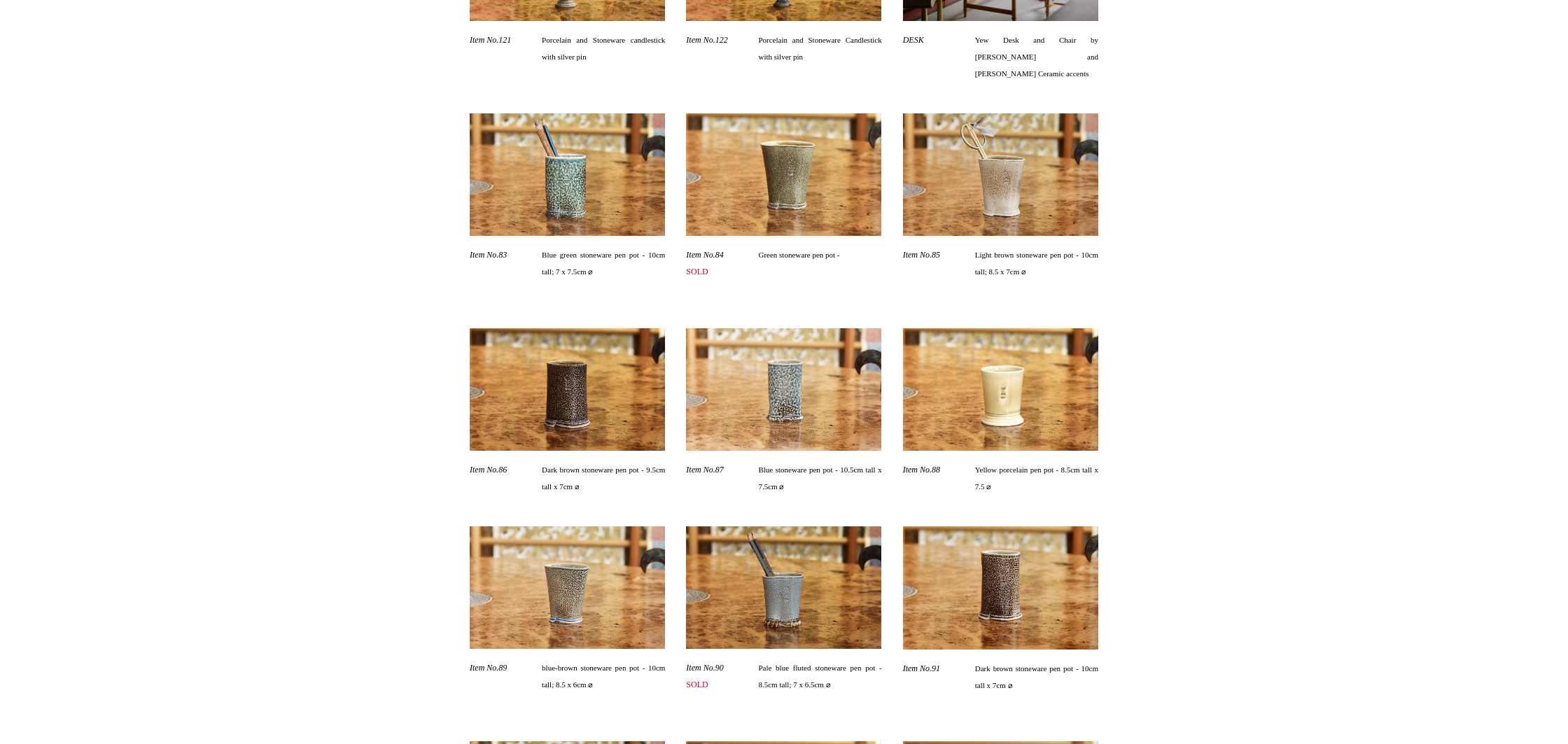
click at [801, 434] on img at bounding box center [783, 389] width 195 height 122
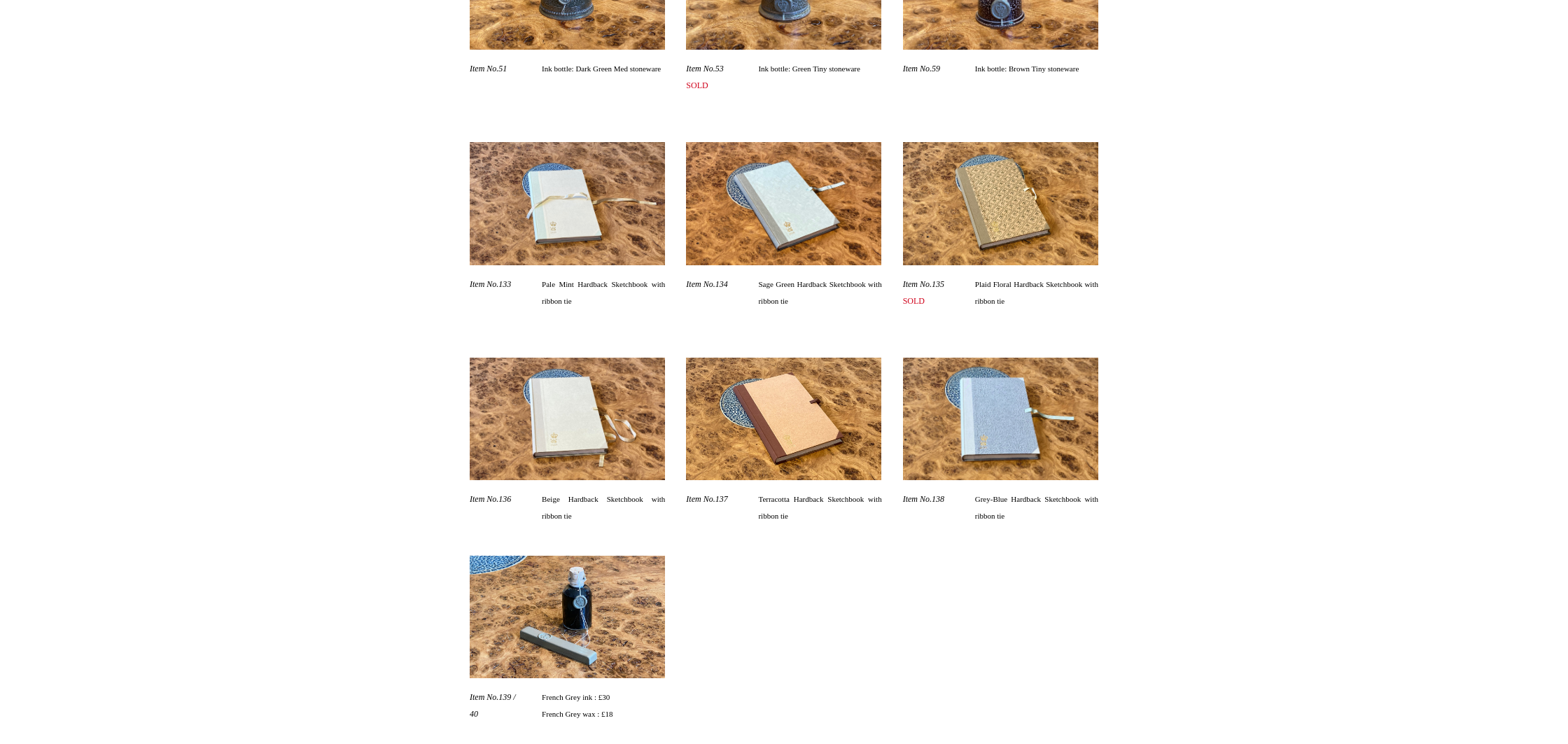
scroll to position [9607, 0]
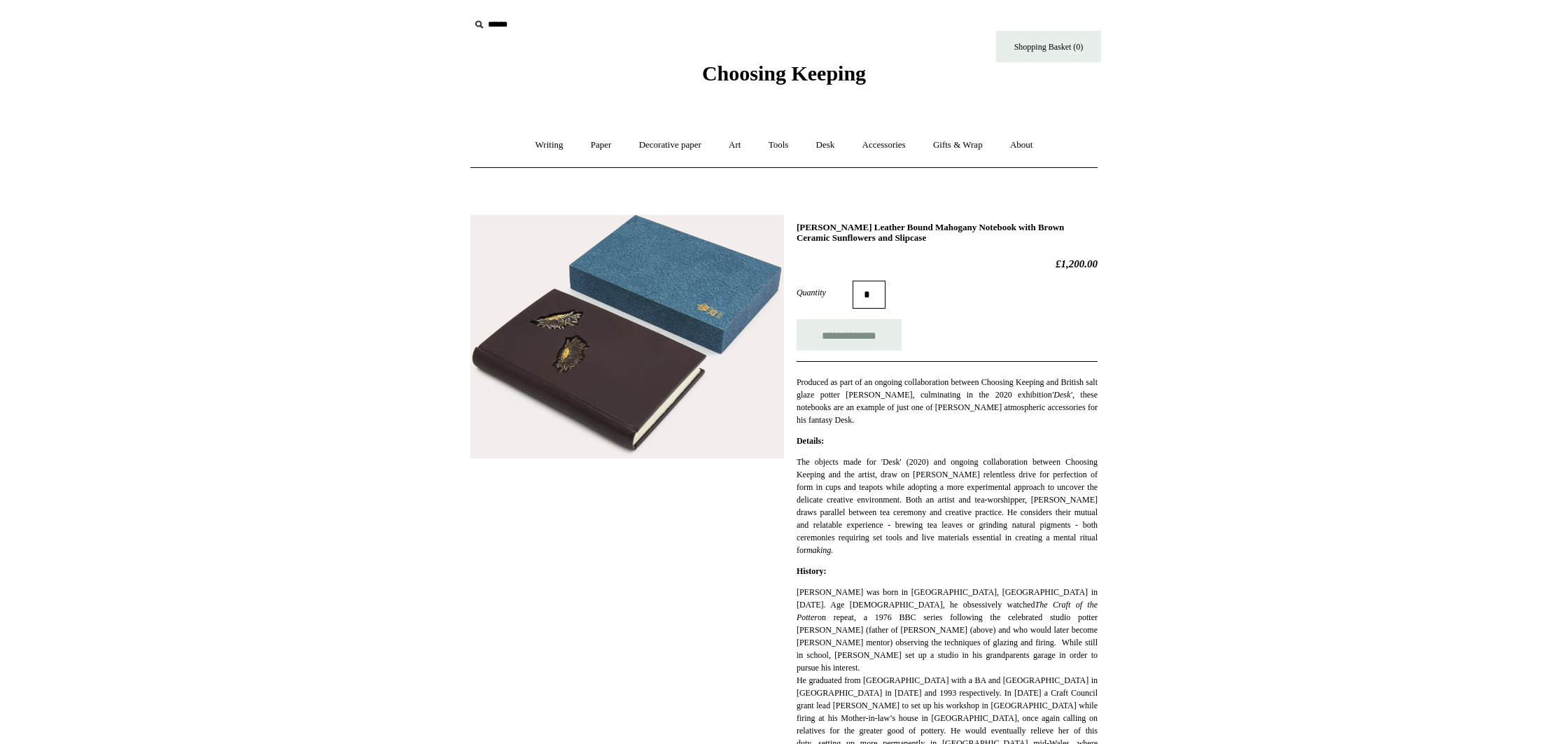
click at [611, 357] on img at bounding box center [627, 336] width 313 height 243
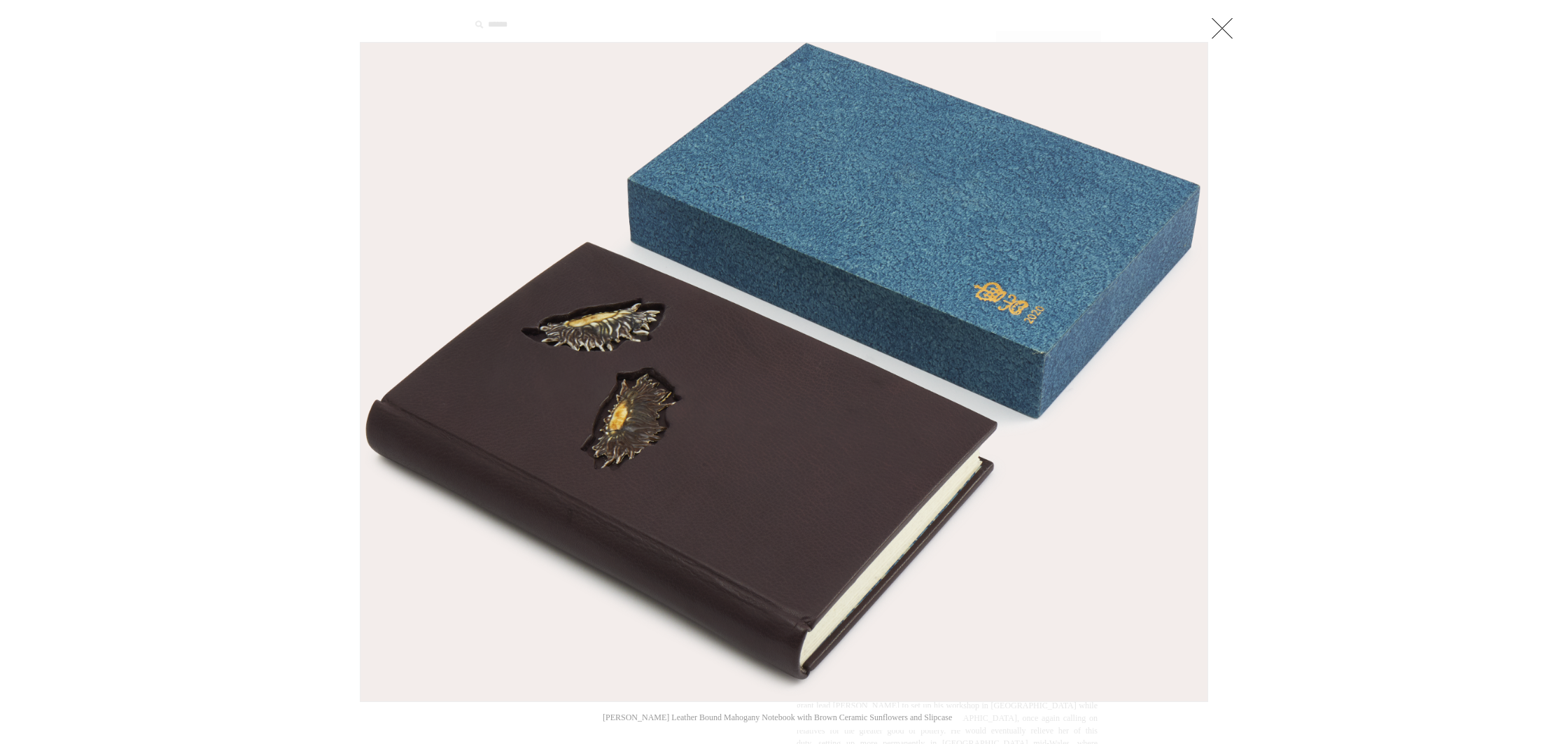
click at [1222, 29] on link at bounding box center [1222, 28] width 28 height 28
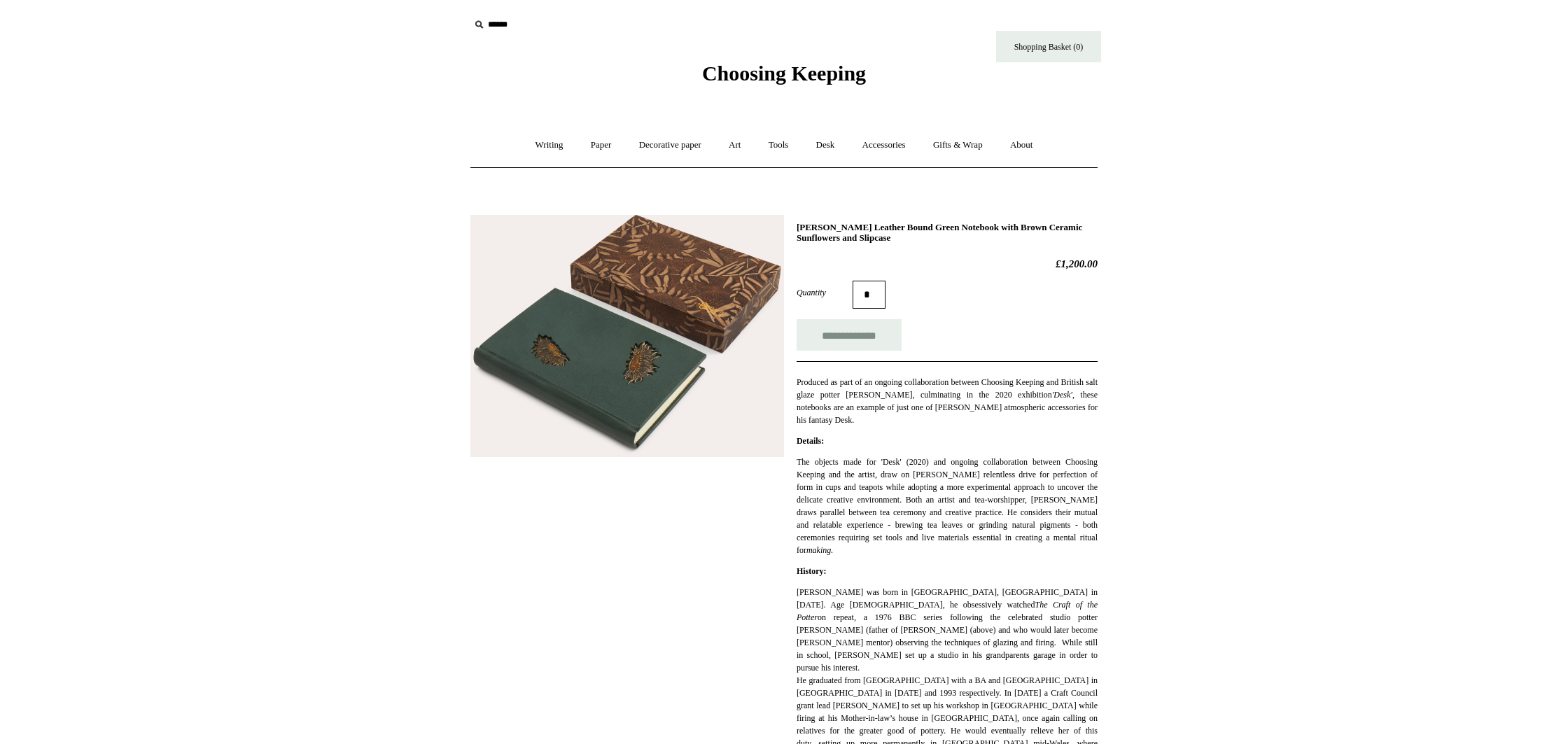
click at [701, 321] on img at bounding box center [627, 336] width 313 height 242
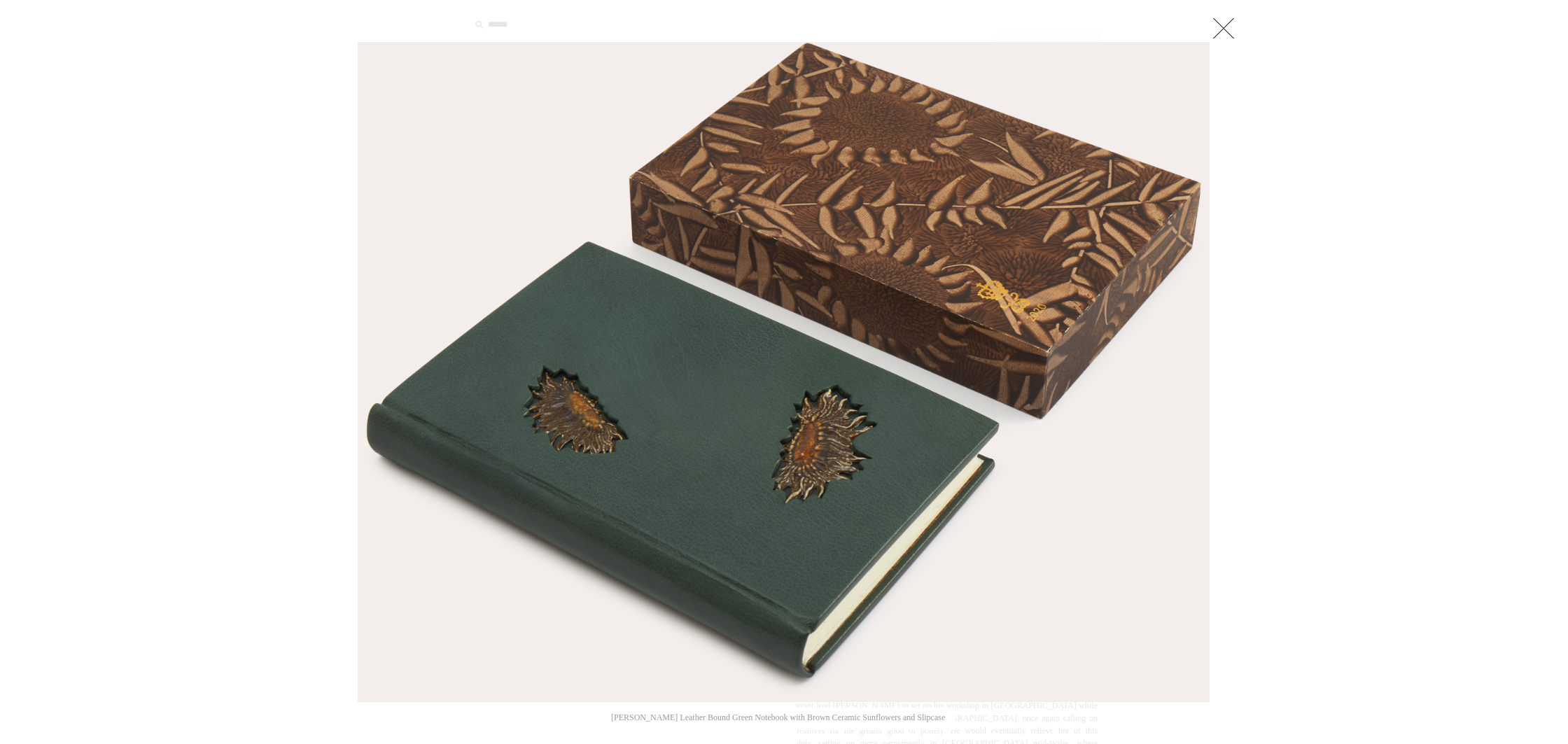
click at [1219, 21] on link at bounding box center [1224, 28] width 28 height 28
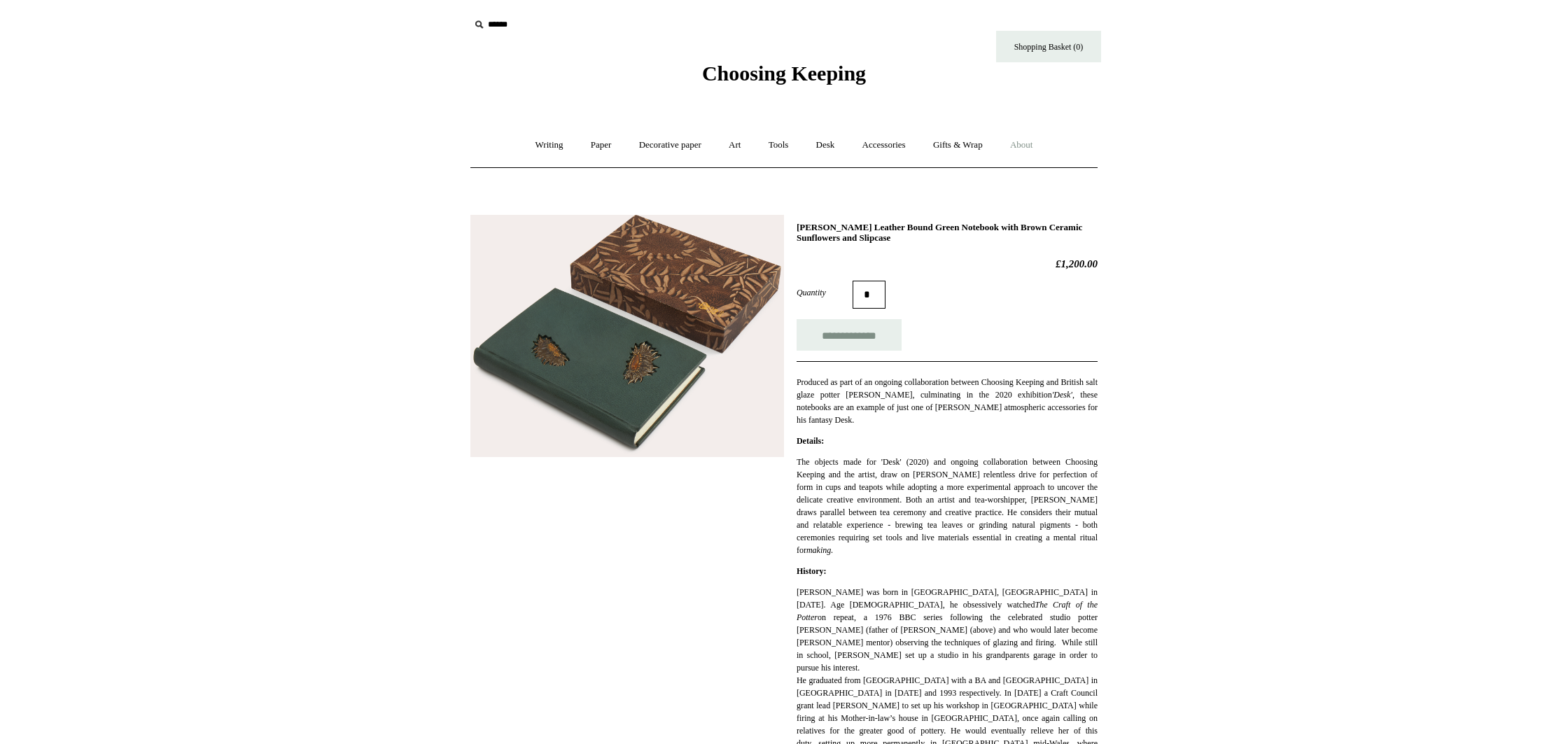
click at [1034, 147] on link "About +" at bounding box center [1021, 145] width 49 height 37
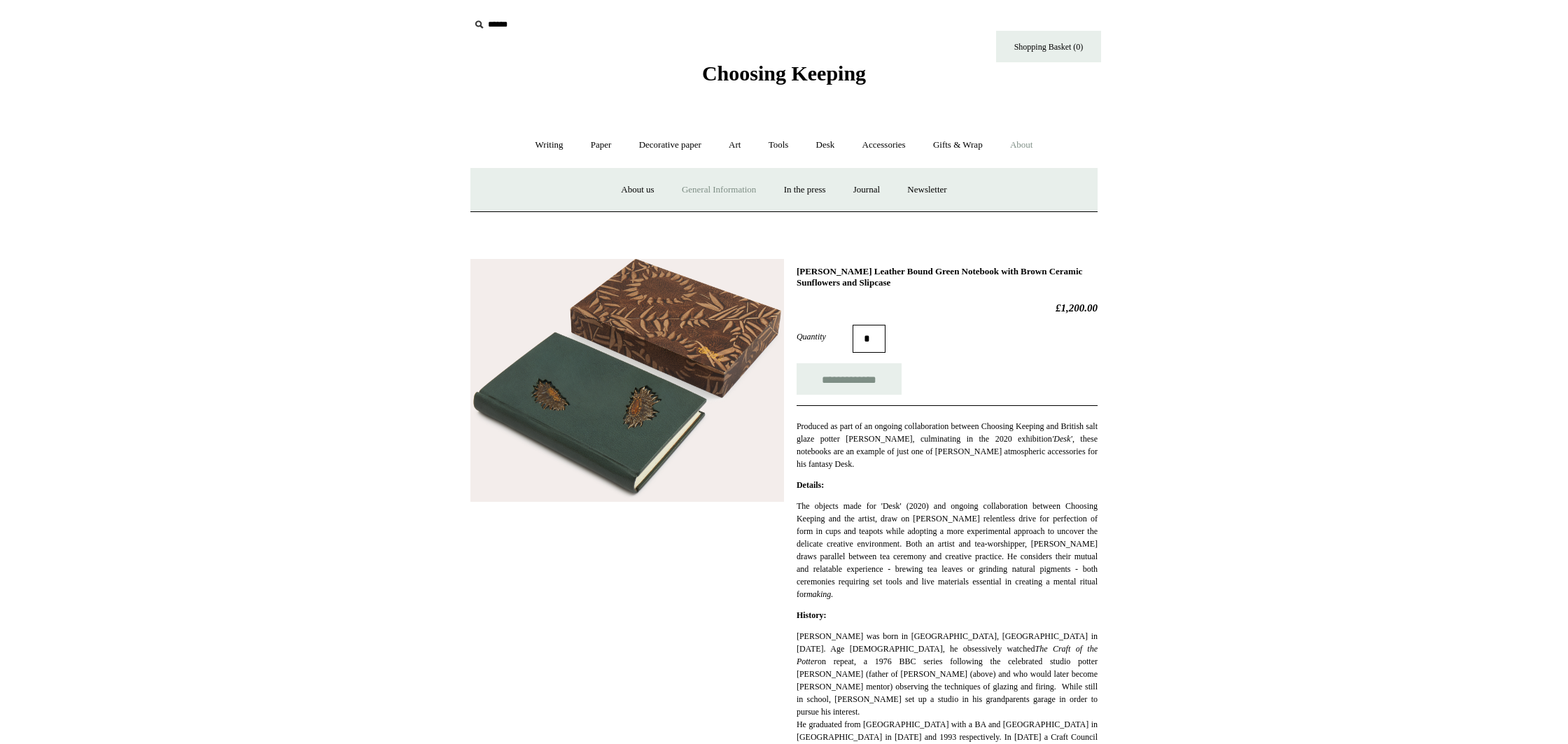
click at [691, 190] on link "General Information" at bounding box center [718, 190] width 100 height 37
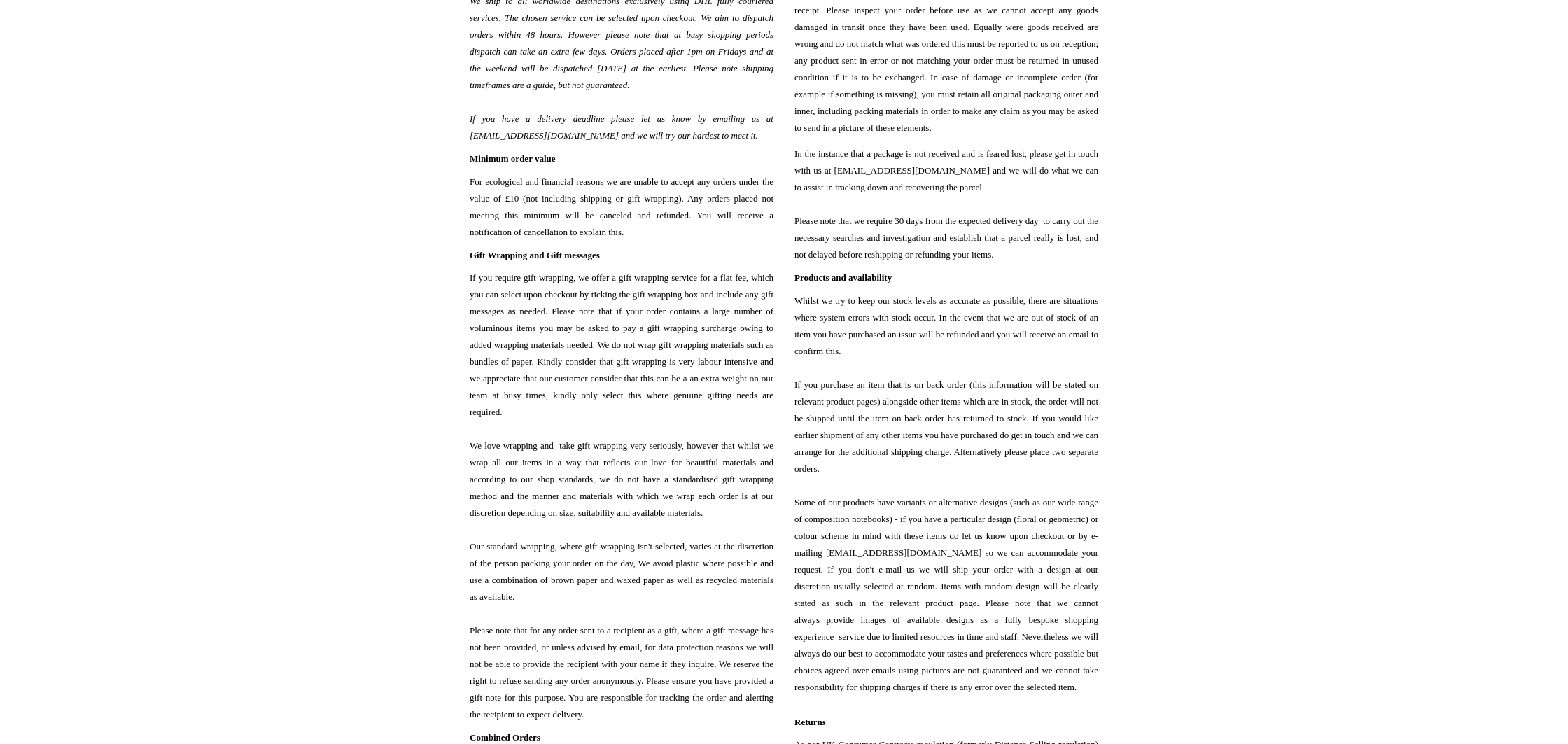
scroll to position [1456, 0]
